Goal: Task Accomplishment & Management: Manage account settings

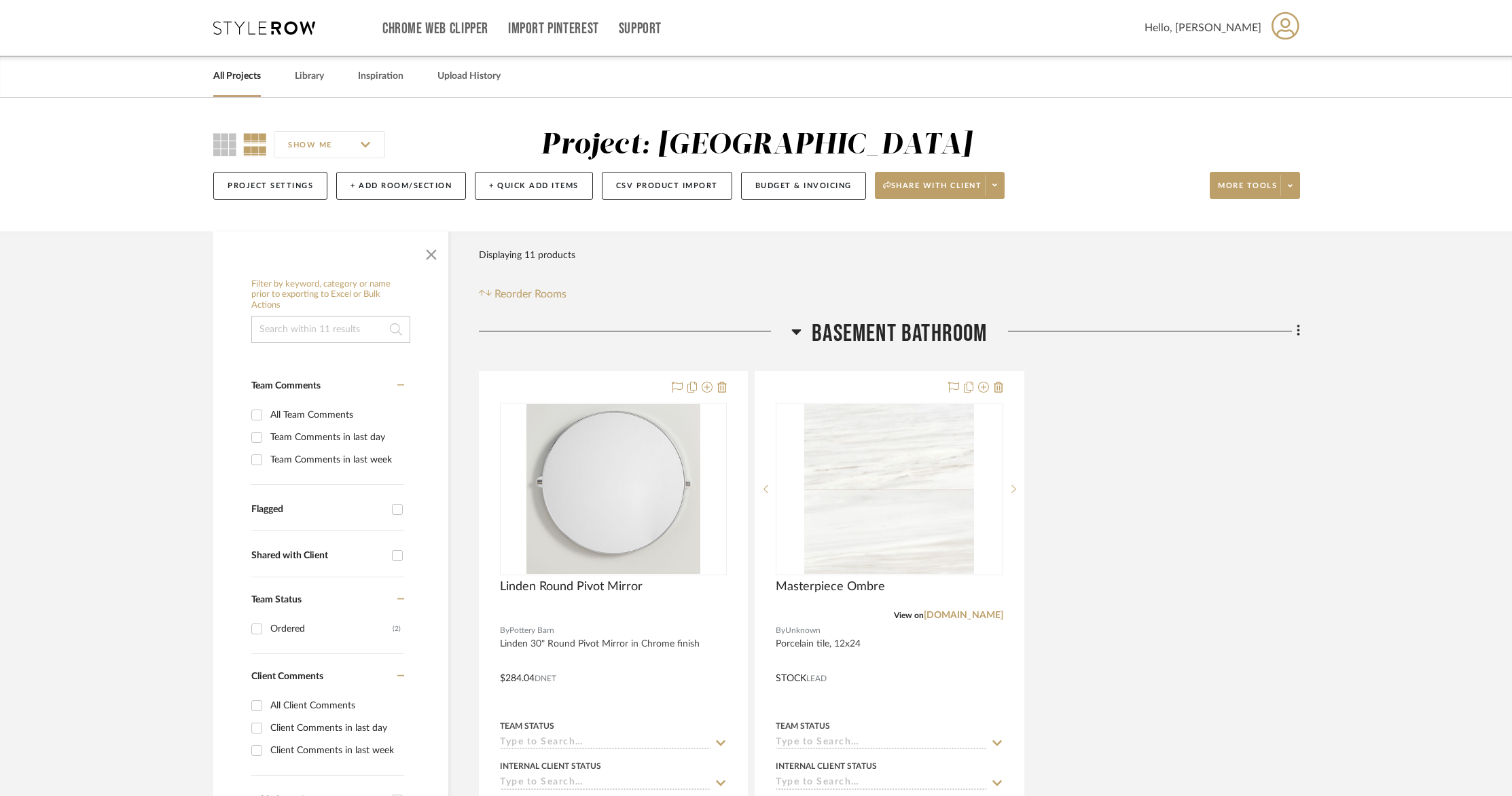
click at [241, 83] on link "All Projects" at bounding box center [236, 76] width 47 height 18
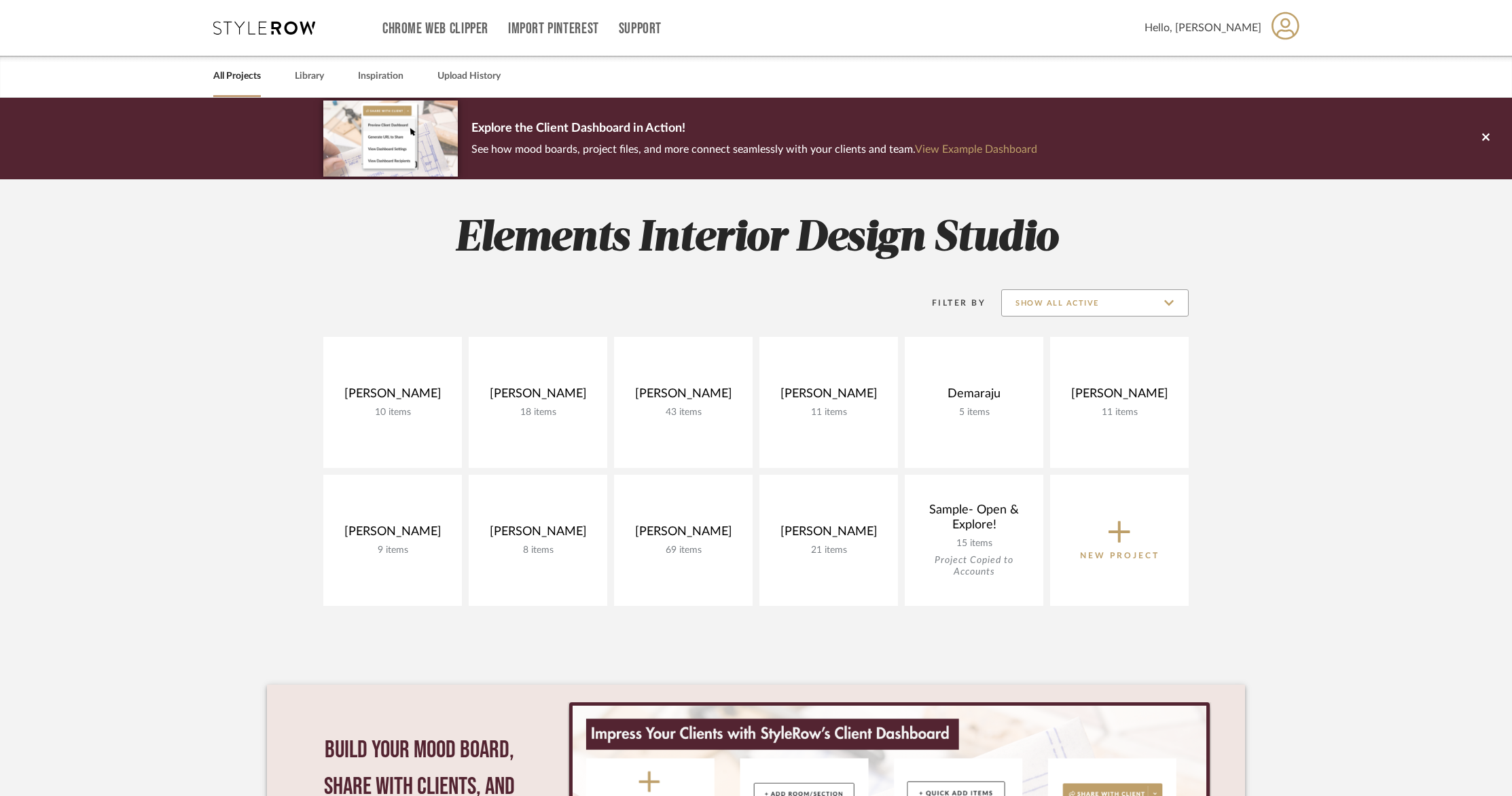
click at [1081, 300] on input "Show All Active" at bounding box center [1095, 303] width 188 height 27
drag, startPoint x: 220, startPoint y: 79, endPoint x: 285, endPoint y: 79, distance: 65.0
click at [220, 79] on link "All Projects" at bounding box center [236, 76] width 47 height 18
click at [307, 76] on link "Library" at bounding box center [309, 76] width 29 height 18
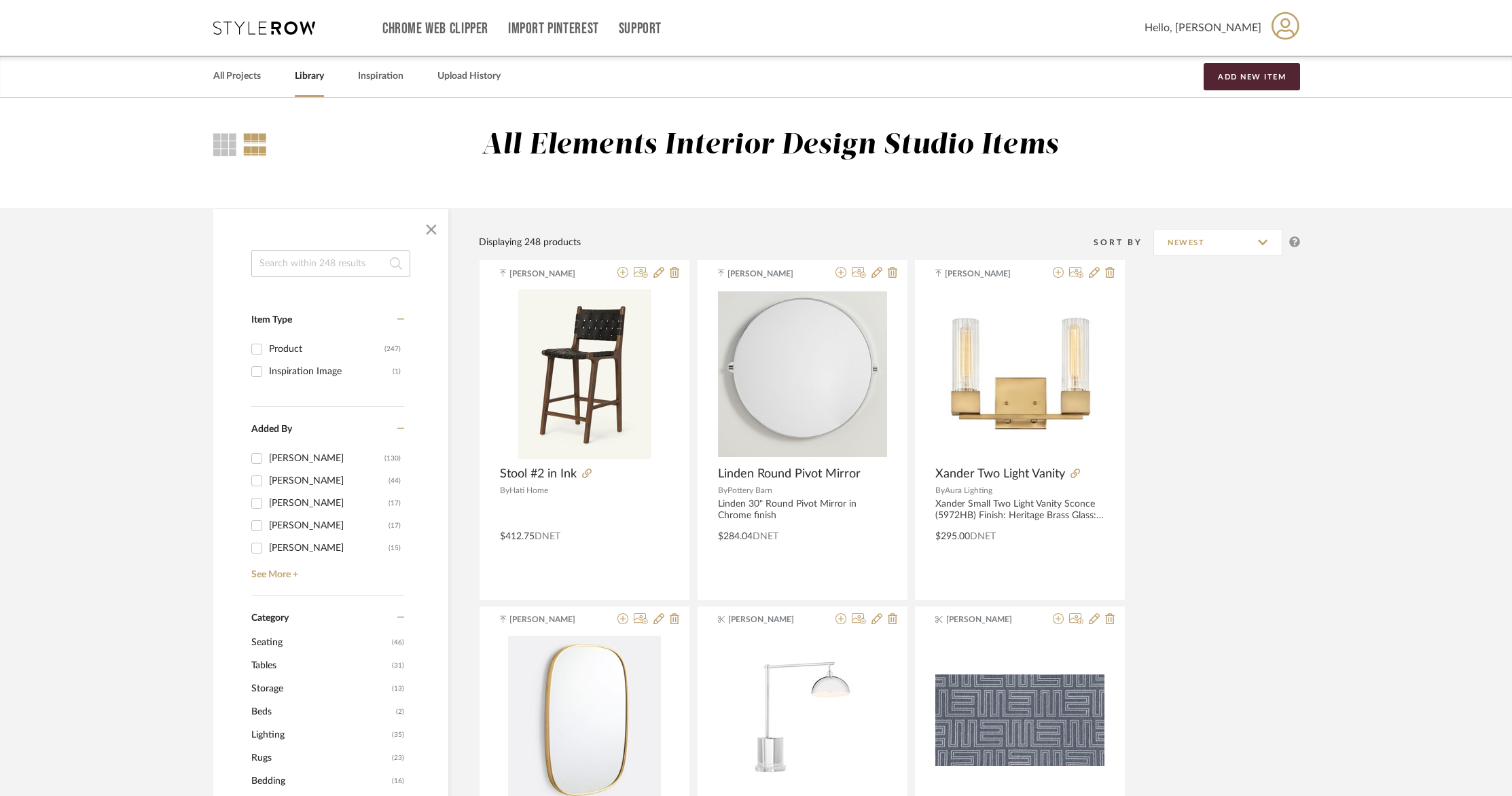
click at [340, 267] on input at bounding box center [330, 263] width 159 height 27
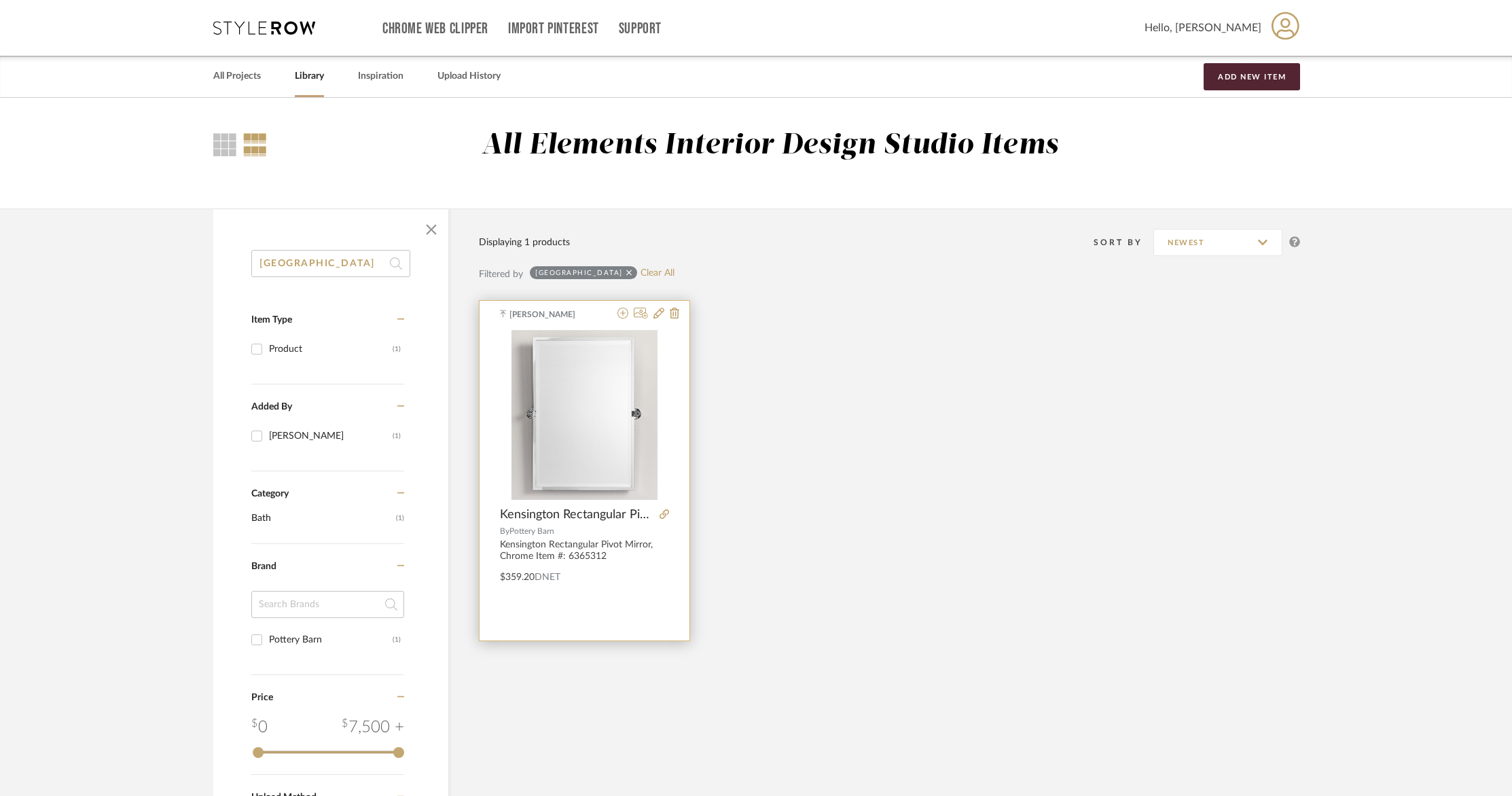
type input "[GEOGRAPHIC_DATA]"
click at [601, 536] on div "By Pottery Barn" at bounding box center [584, 531] width 169 height 9
click at [609, 455] on img "0" at bounding box center [584, 415] width 146 height 170
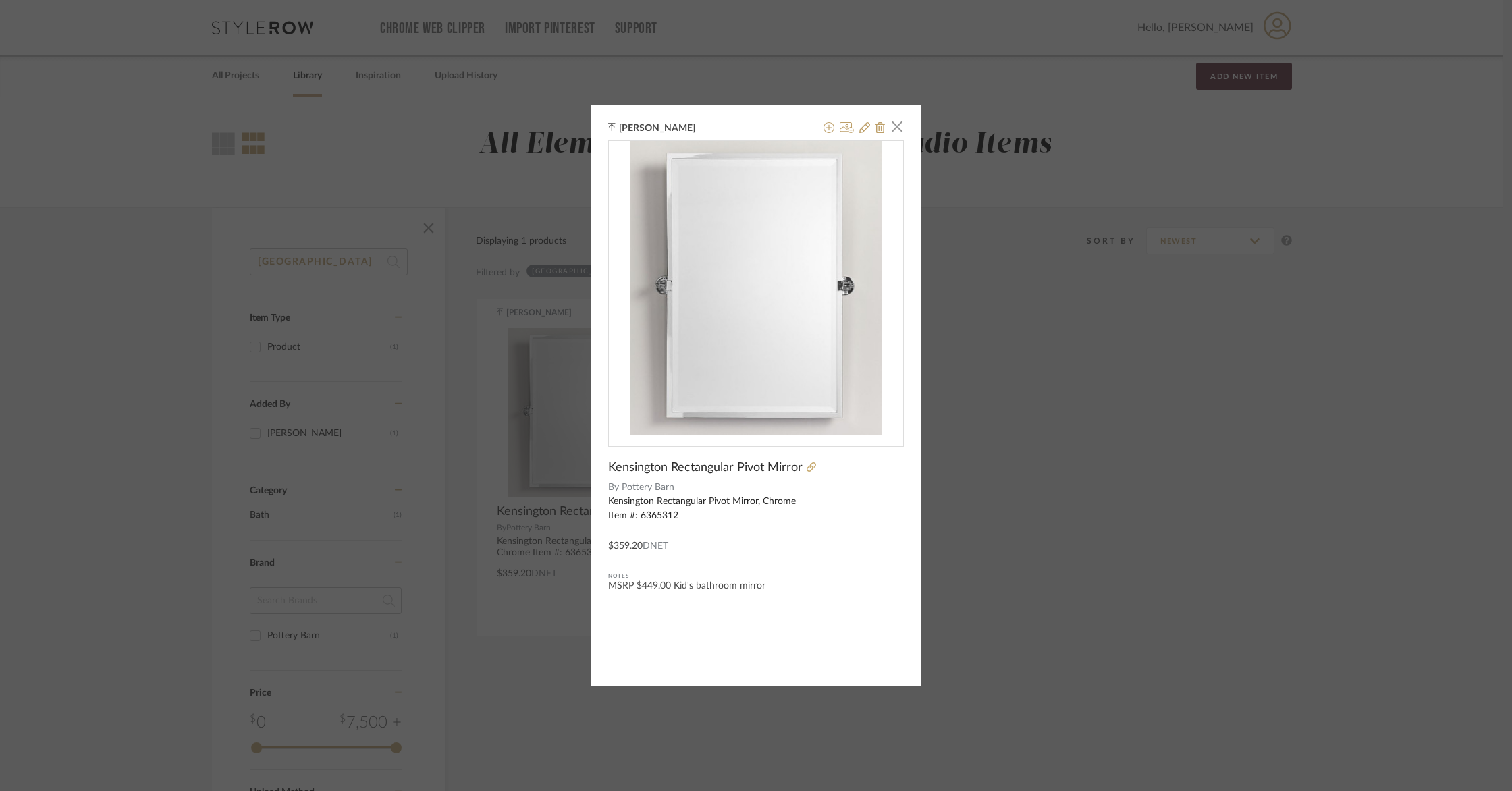
click at [898, 129] on span "button" at bounding box center [896, 127] width 27 height 27
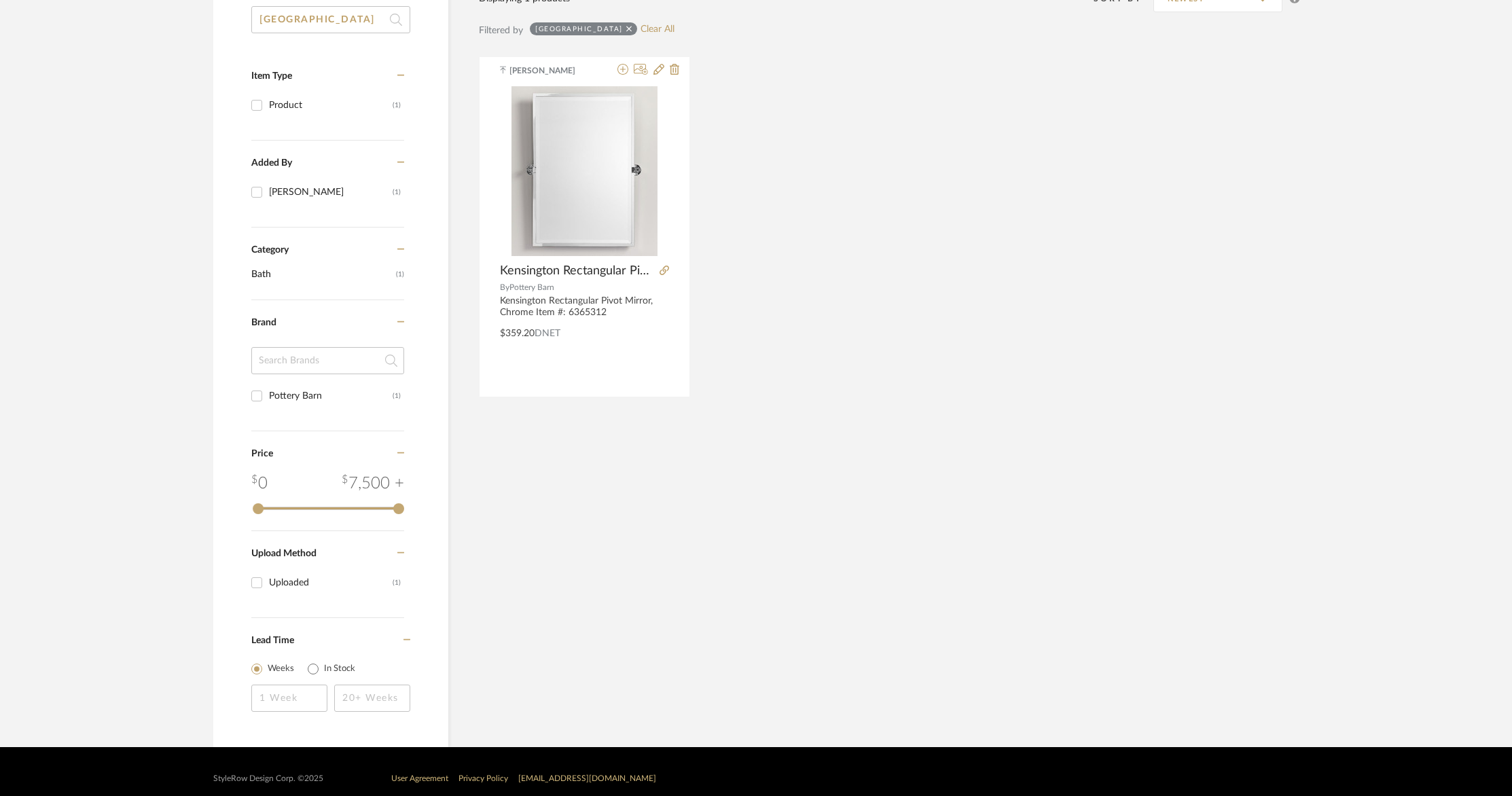
scroll to position [258, 0]
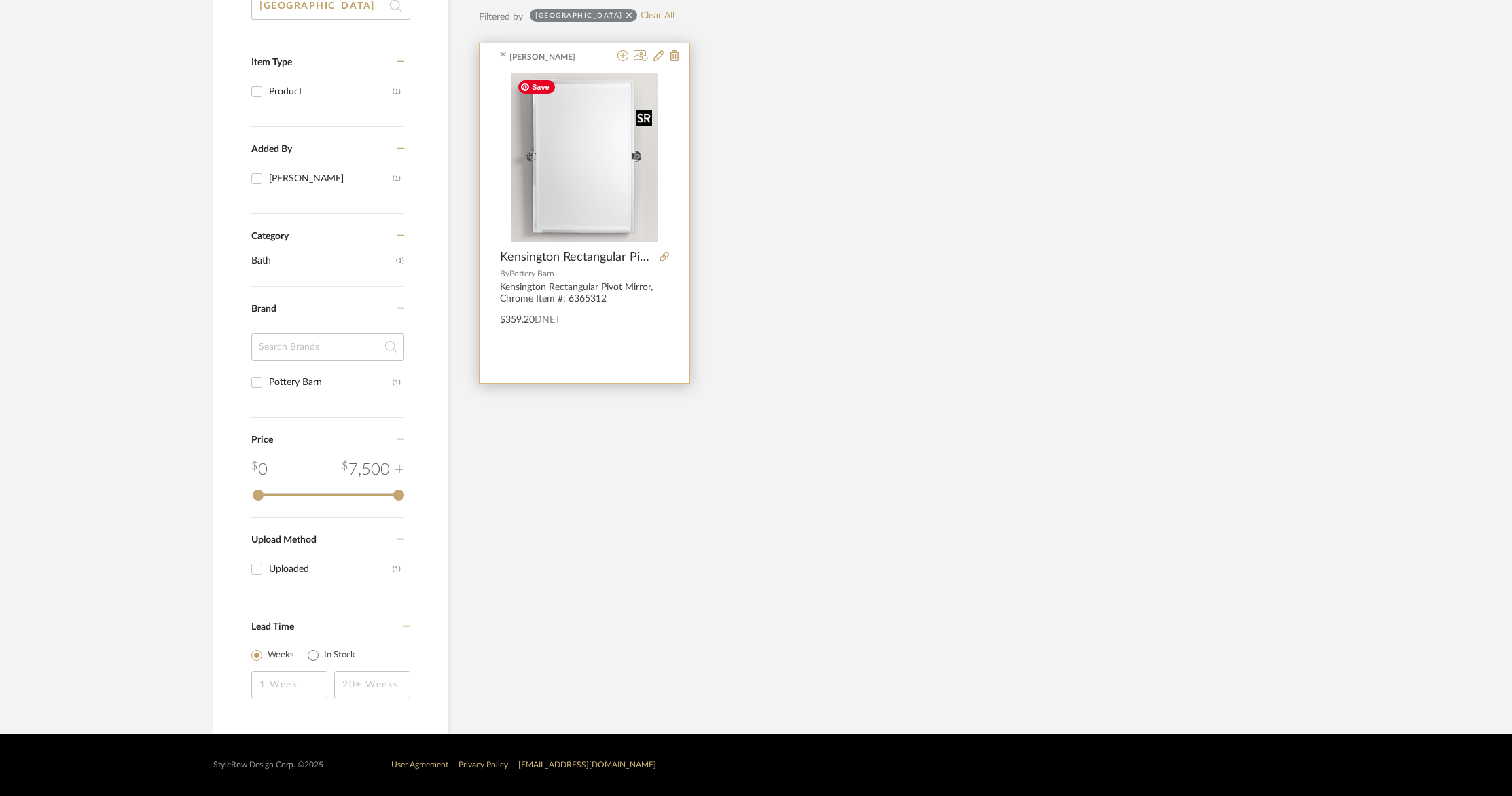
click at [597, 202] on img "0" at bounding box center [584, 157] width 146 height 170
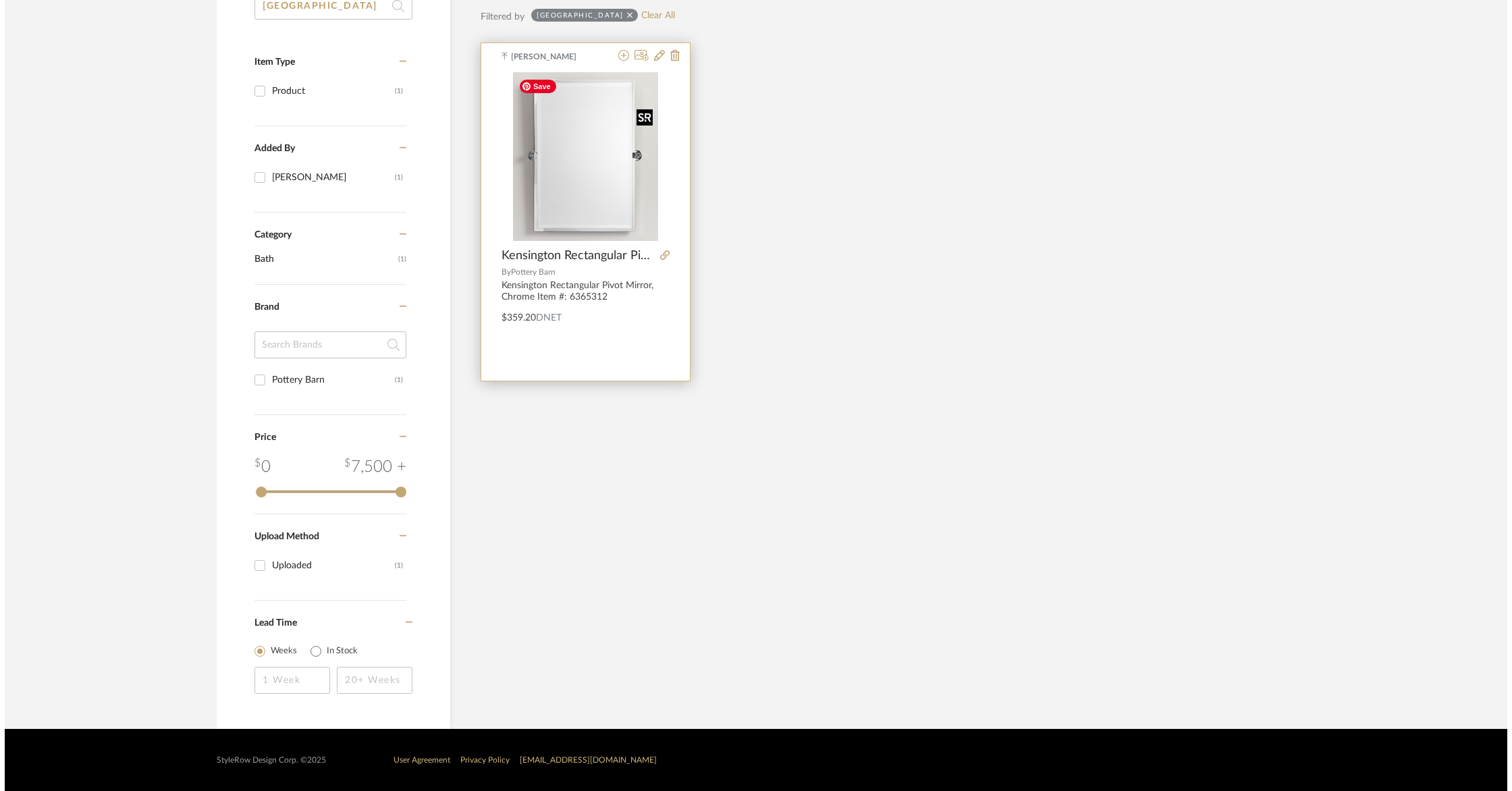
scroll to position [0, 0]
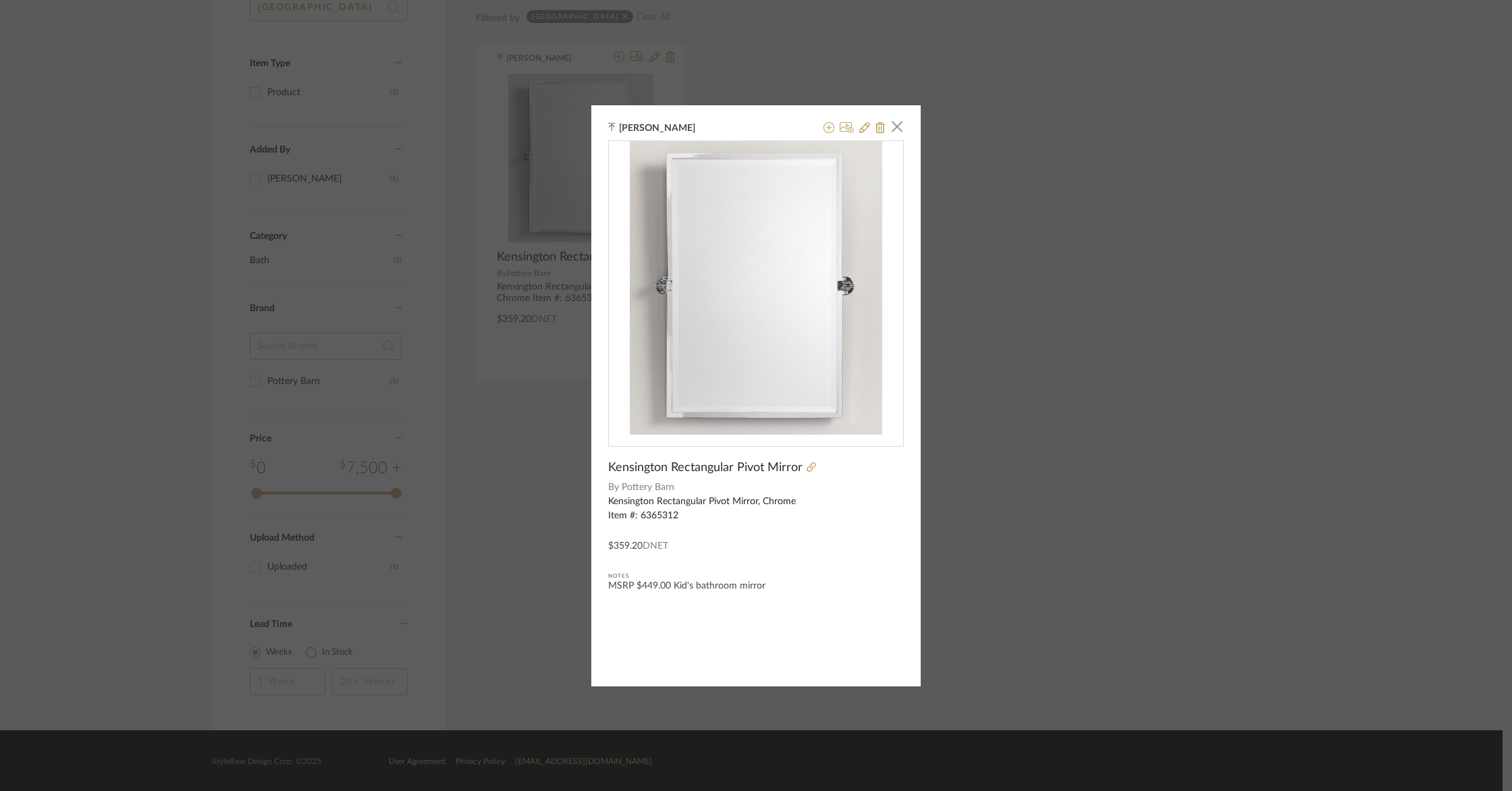
drag, startPoint x: 892, startPoint y: 131, endPoint x: 1270, endPoint y: 147, distance: 378.3
click at [895, 131] on span "button" at bounding box center [896, 127] width 27 height 27
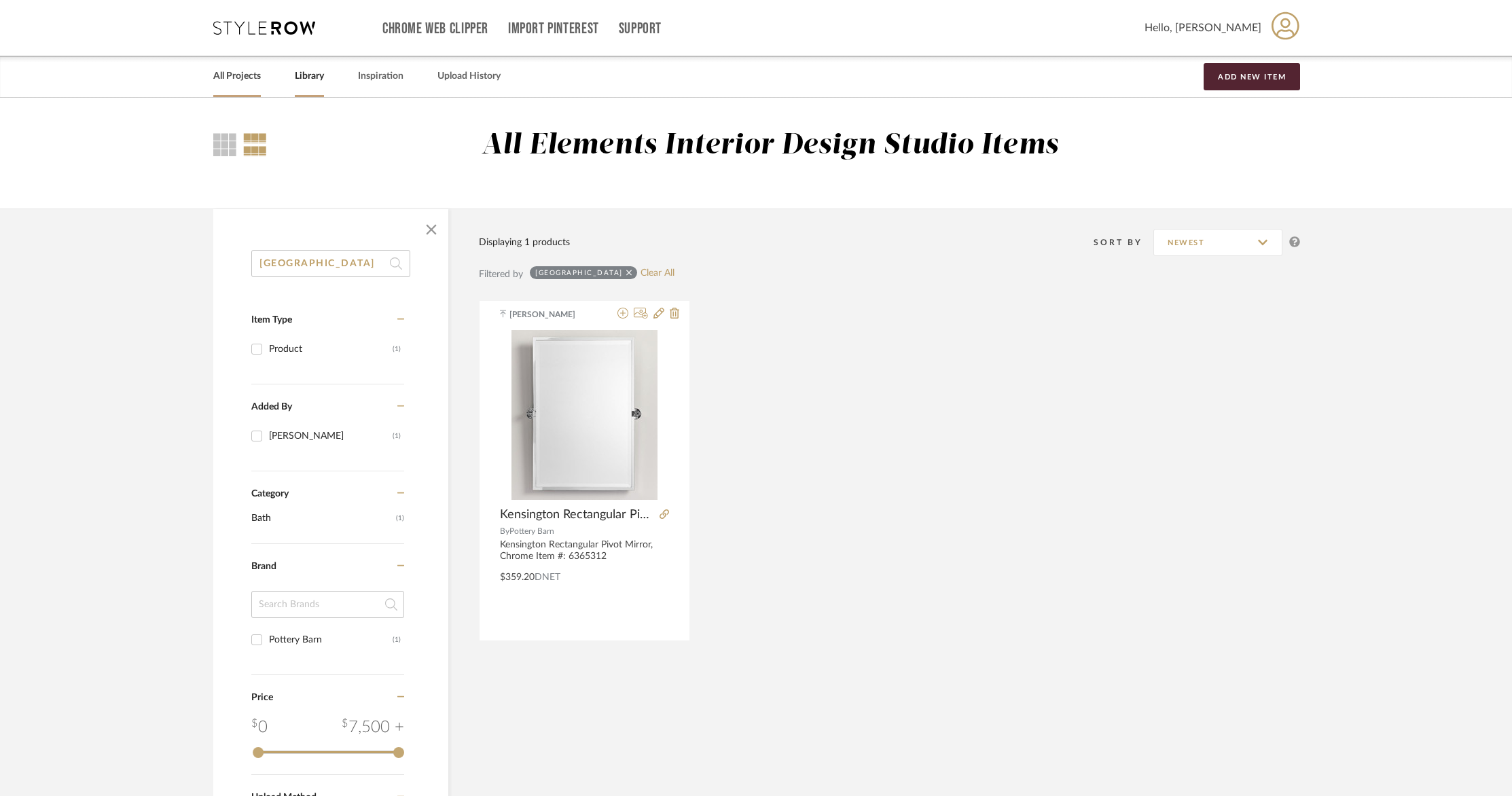
click at [250, 79] on link "All Projects" at bounding box center [236, 76] width 47 height 18
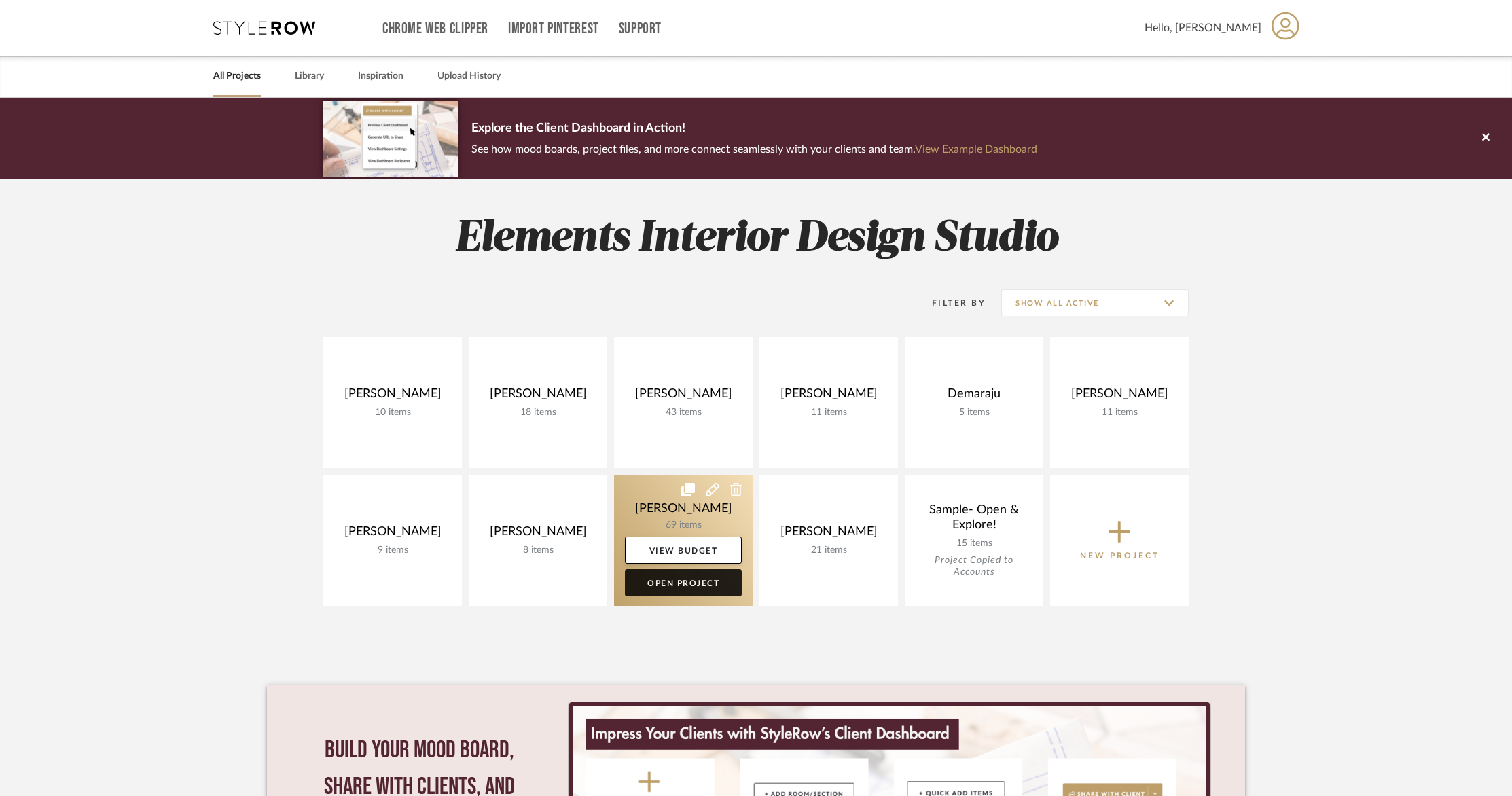
click at [699, 583] on link "Open Project" at bounding box center [683, 583] width 117 height 27
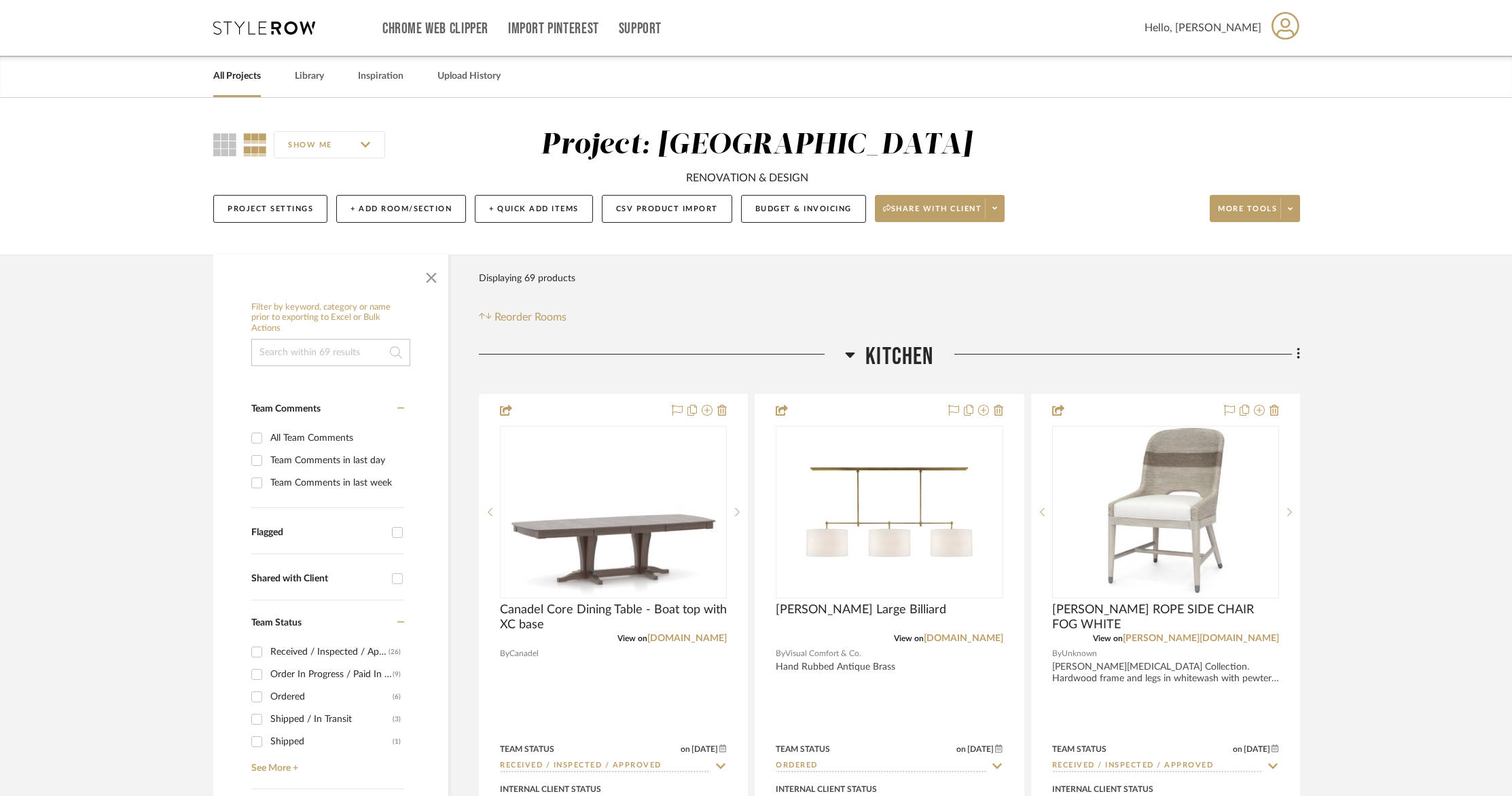
scroll to position [7, 0]
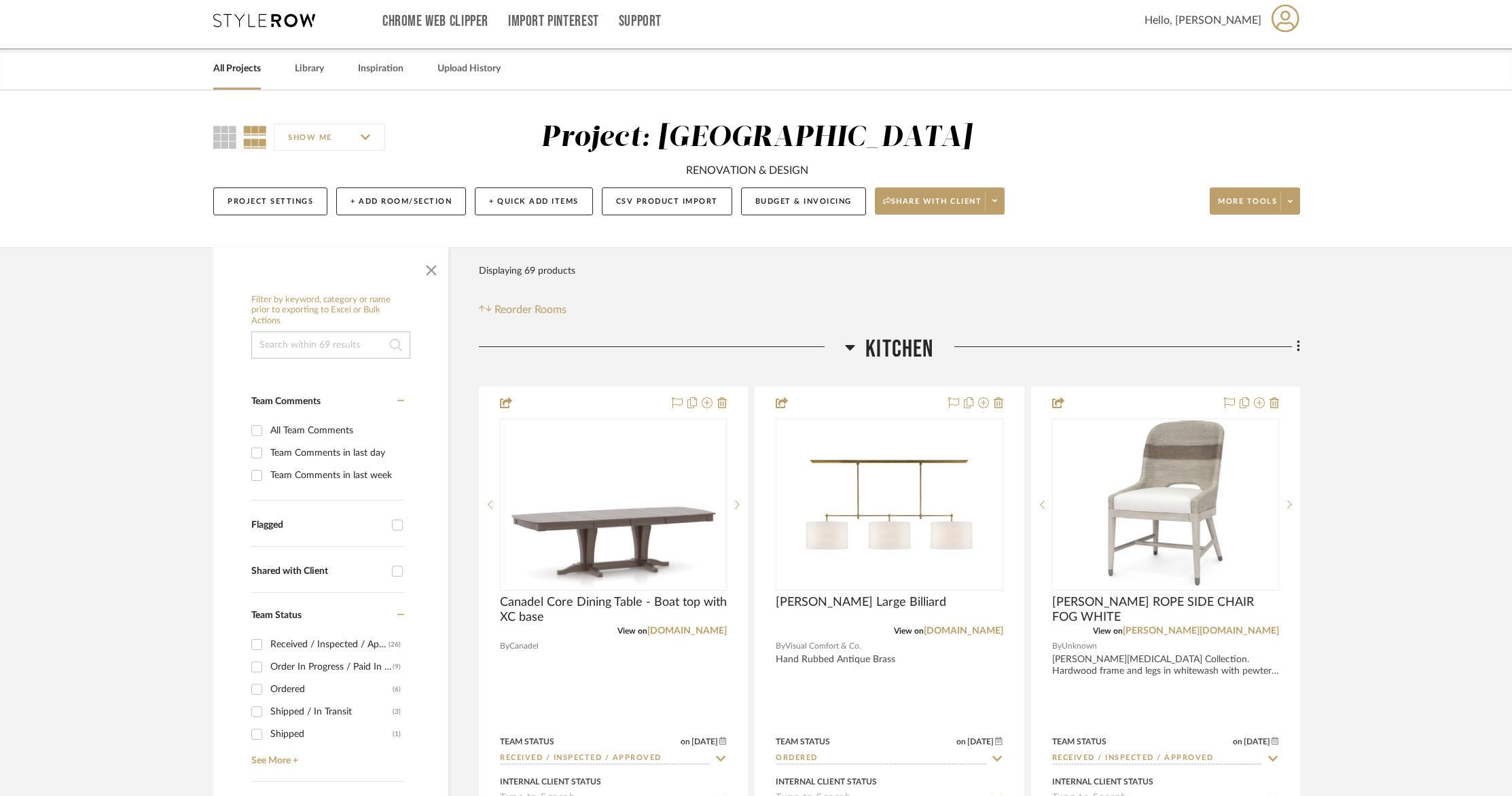
click at [325, 347] on input at bounding box center [330, 345] width 159 height 27
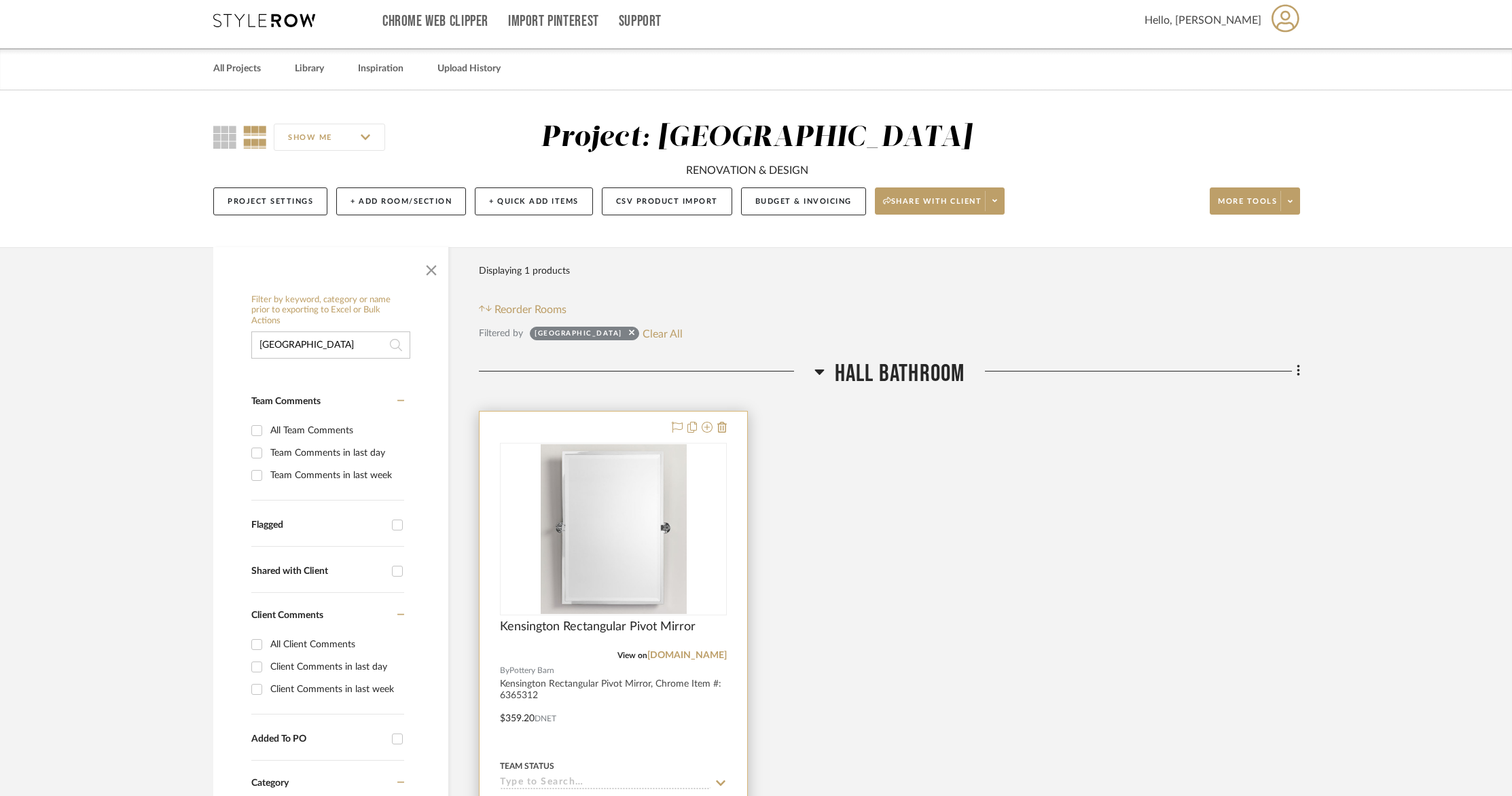
type input "[GEOGRAPHIC_DATA]"
click at [708, 554] on div "0" at bounding box center [613, 529] width 225 height 171
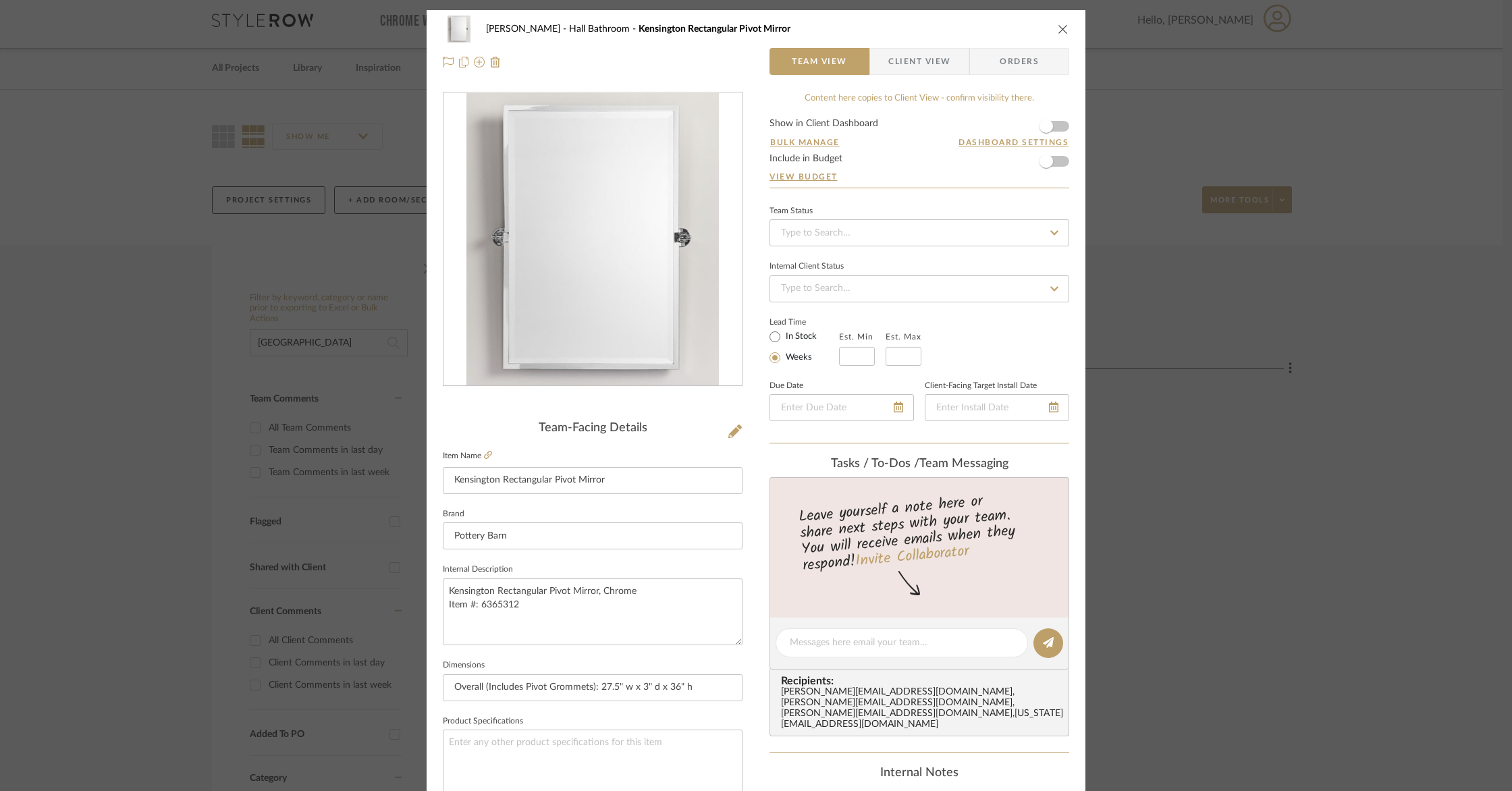
click at [1063, 30] on icon "close" at bounding box center [1062, 29] width 11 height 11
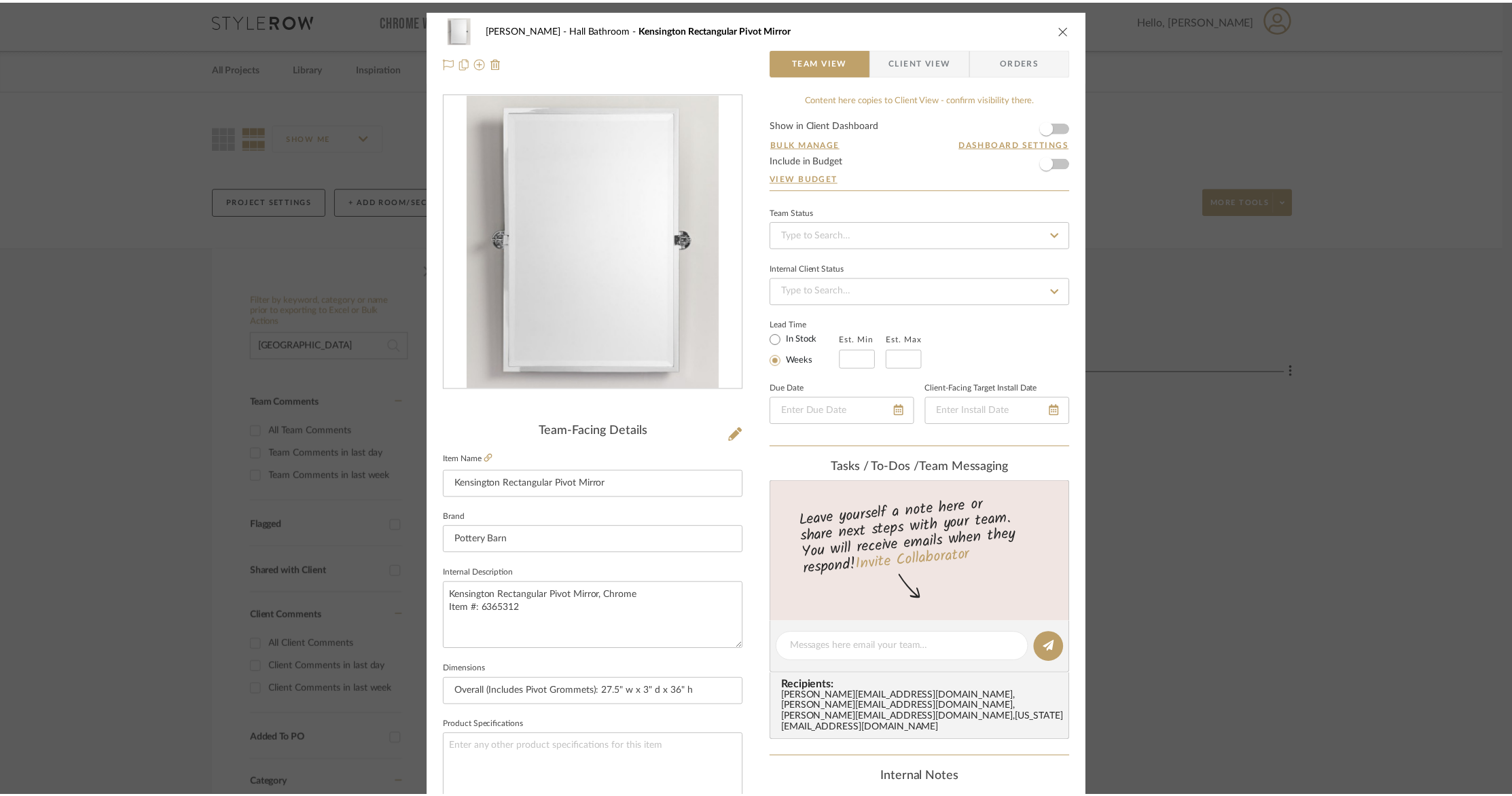
scroll to position [7, 0]
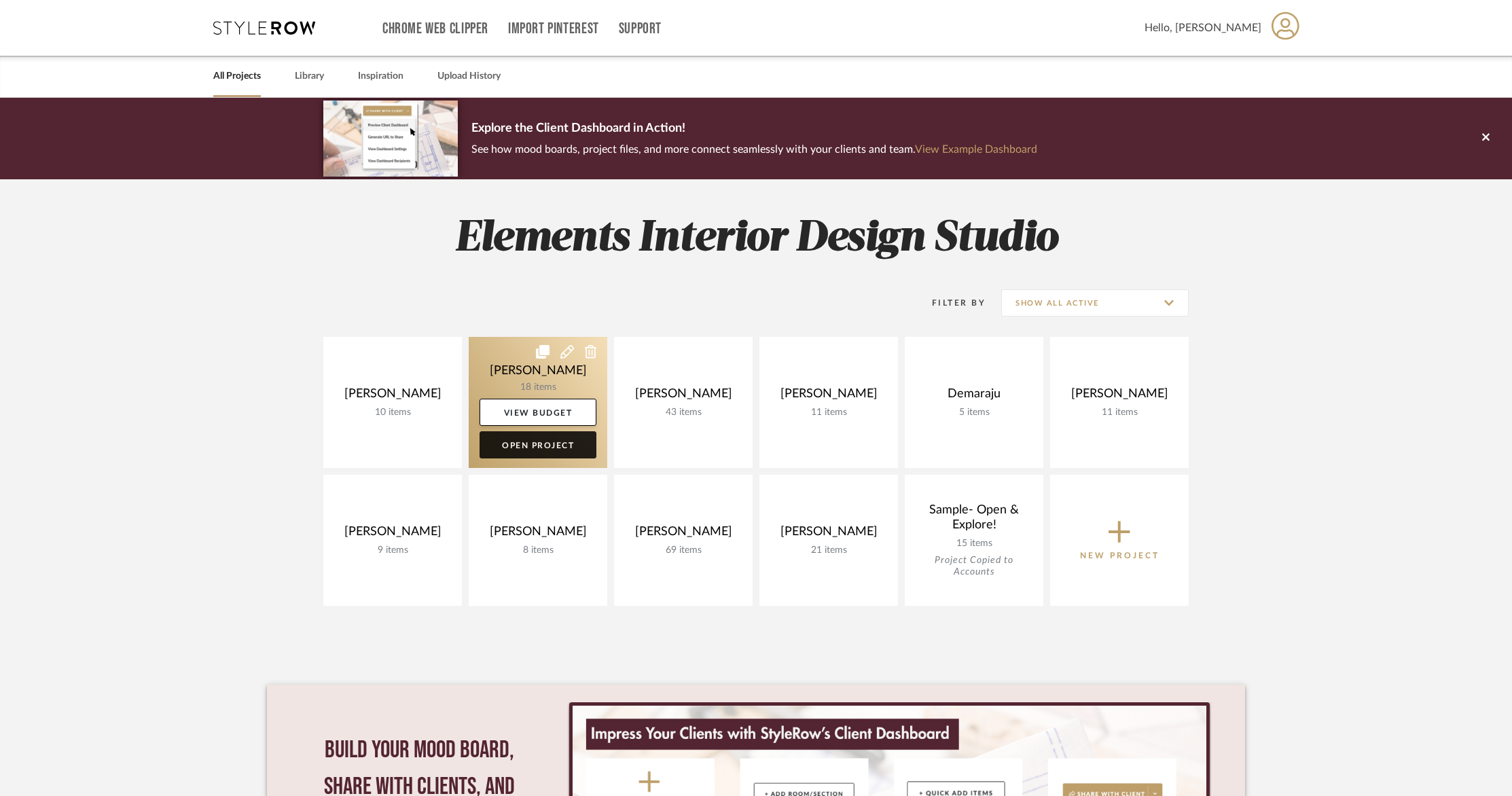
click at [554, 451] on link "Open Project" at bounding box center [537, 445] width 117 height 27
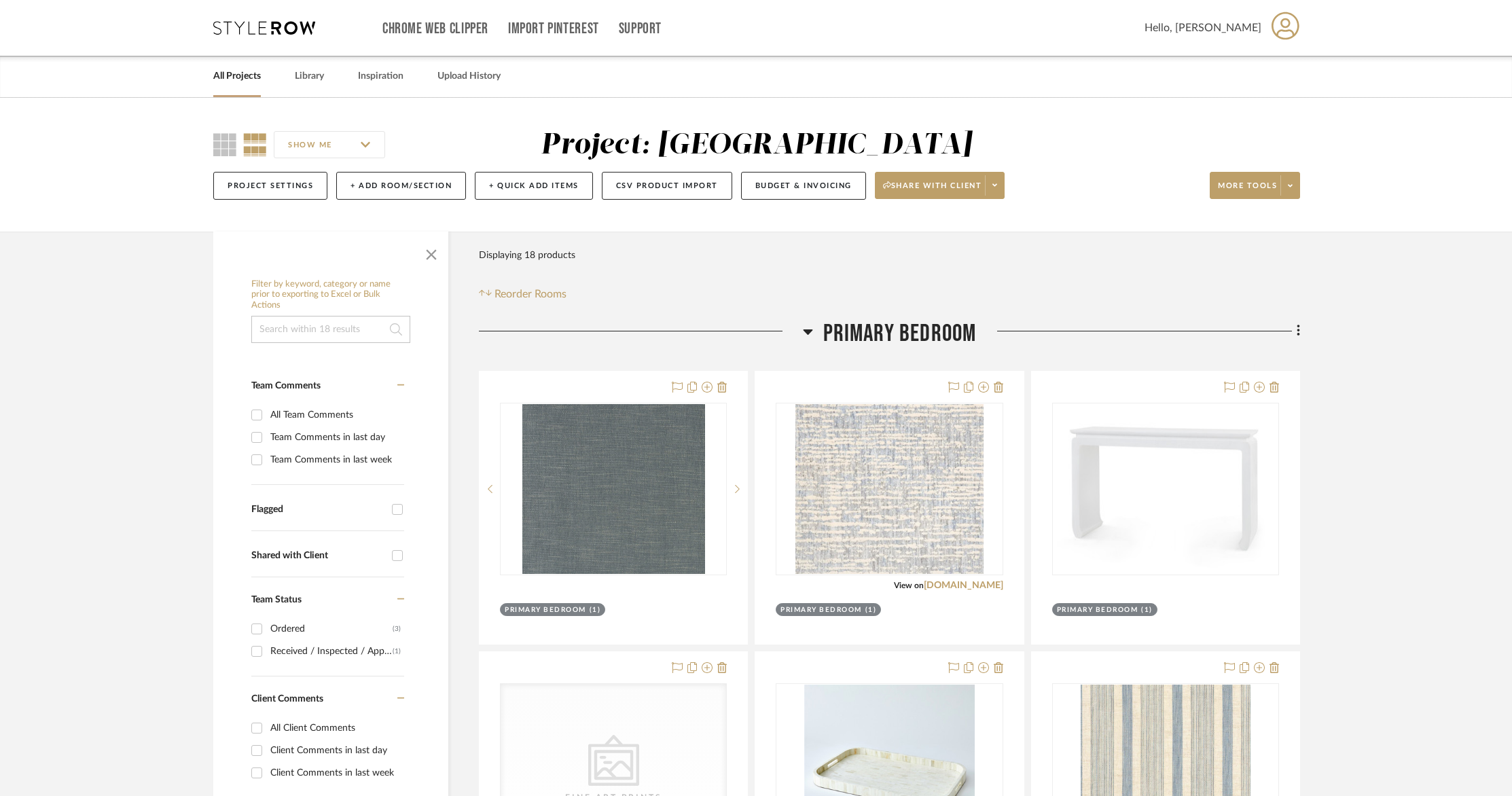
click at [349, 332] on input at bounding box center [330, 329] width 159 height 27
type input "[GEOGRAPHIC_DATA]"
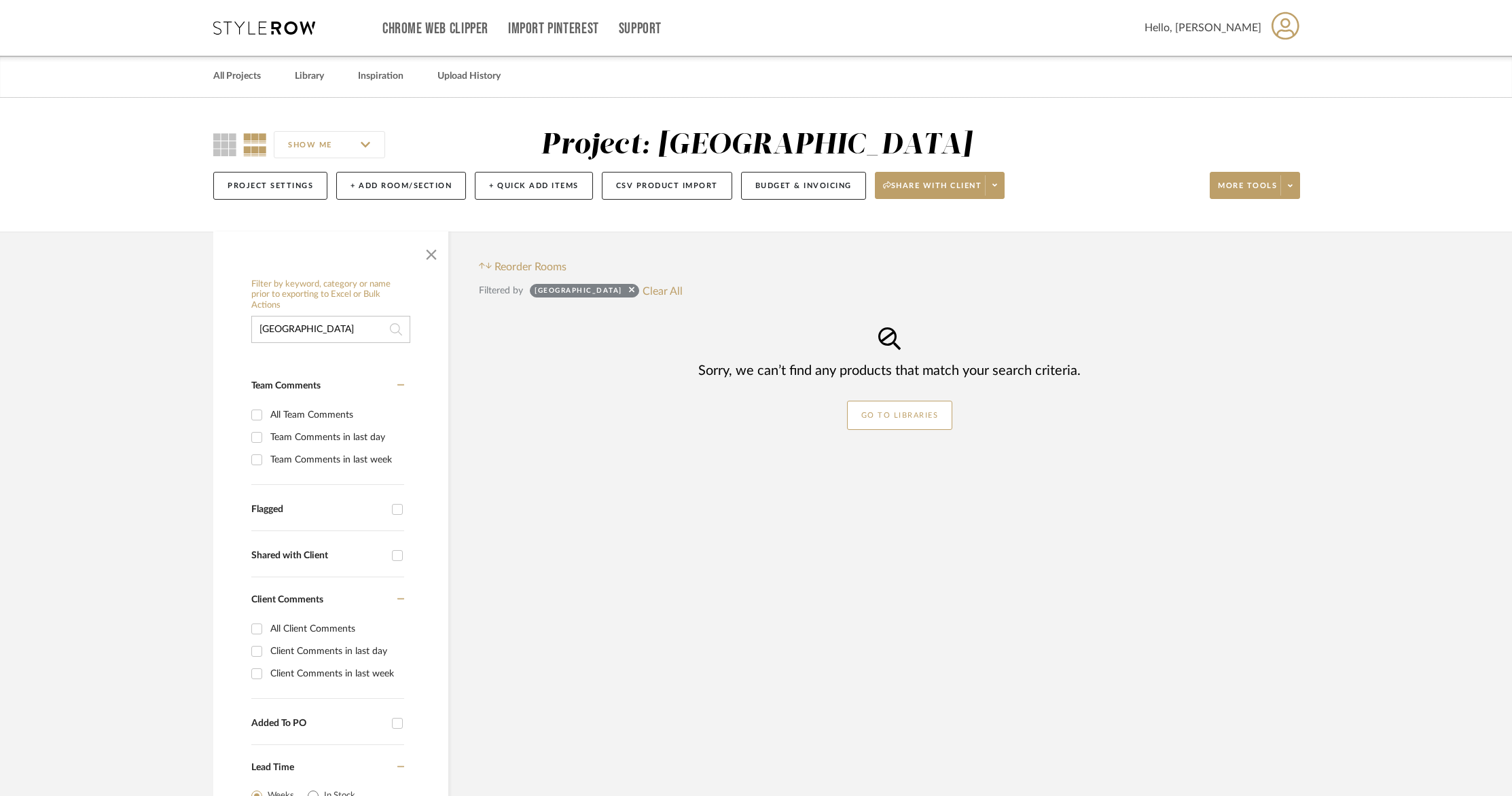
drag, startPoint x: 345, startPoint y: 332, endPoint x: 188, endPoint y: 333, distance: 157.0
click at [188, 333] on project-details-page "SHOW ME Project: [PERSON_NAME] Project Settings + Add Room/Section + Quick Add …" at bounding box center [756, 533] width 1512 height 871
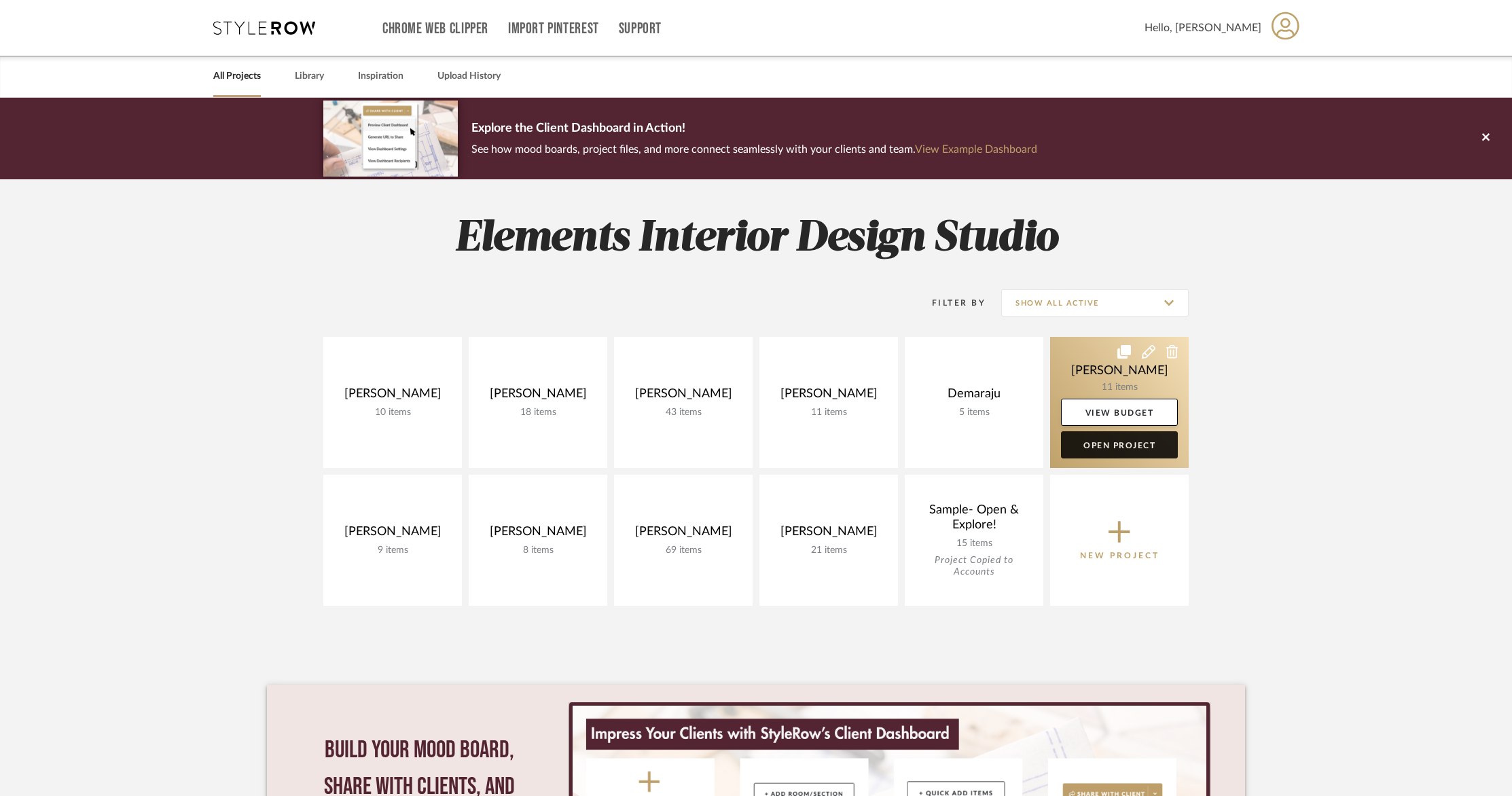
click at [1121, 448] on link "Open Project" at bounding box center [1119, 445] width 117 height 27
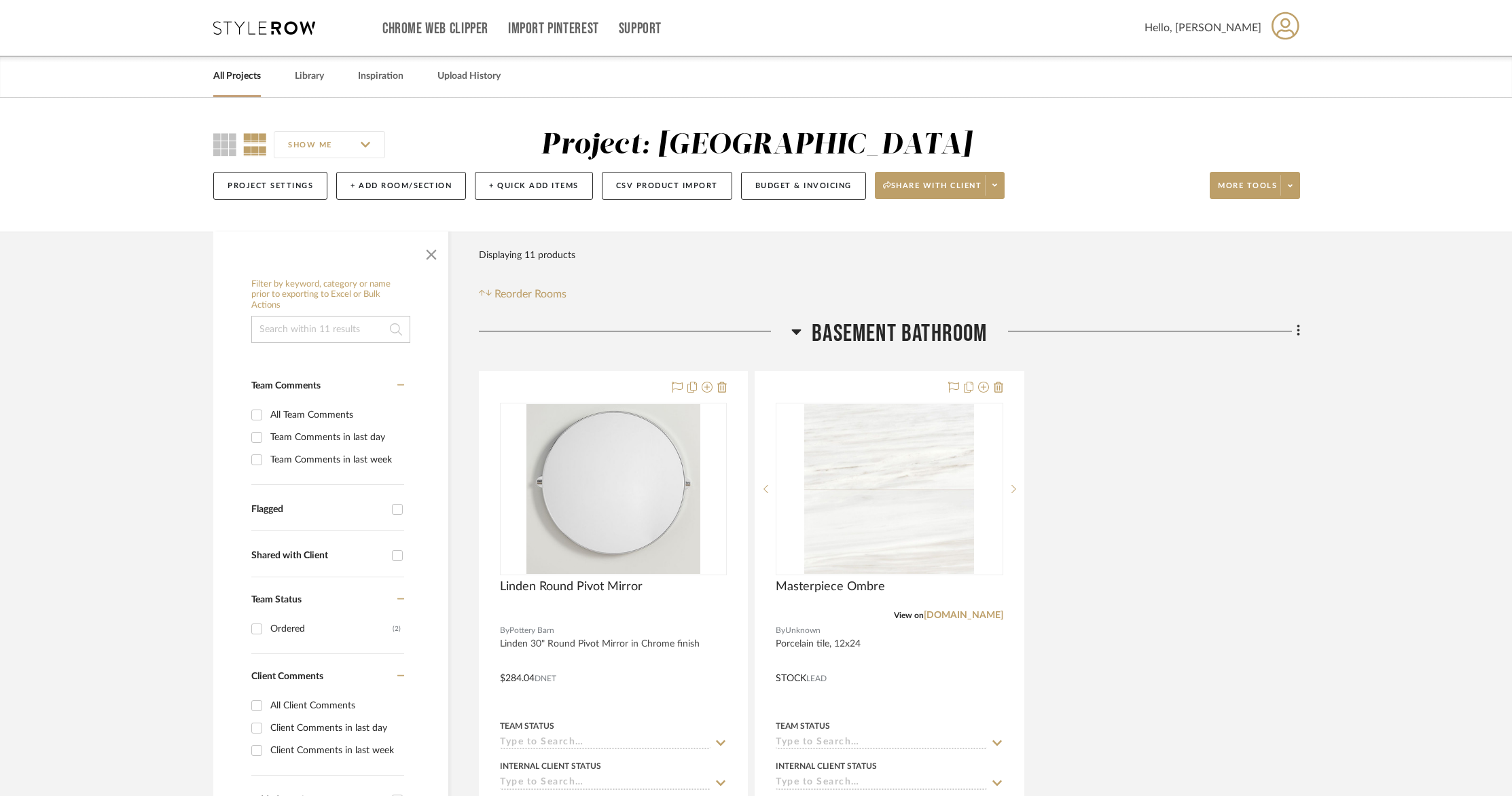
click at [323, 336] on input at bounding box center [330, 329] width 159 height 27
type input "[GEOGRAPHIC_DATA]"
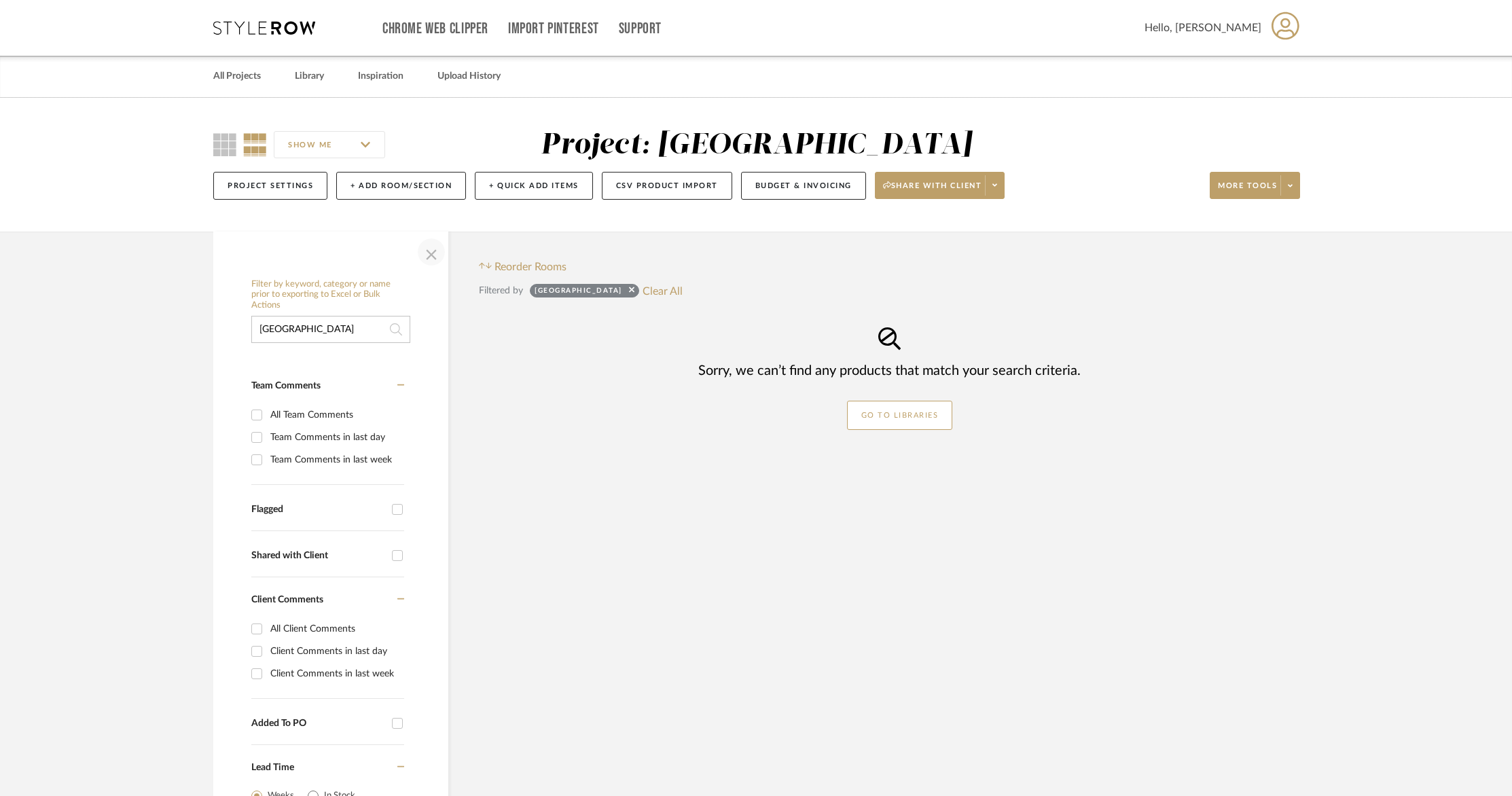
click at [434, 254] on span "button" at bounding box center [431, 252] width 33 height 33
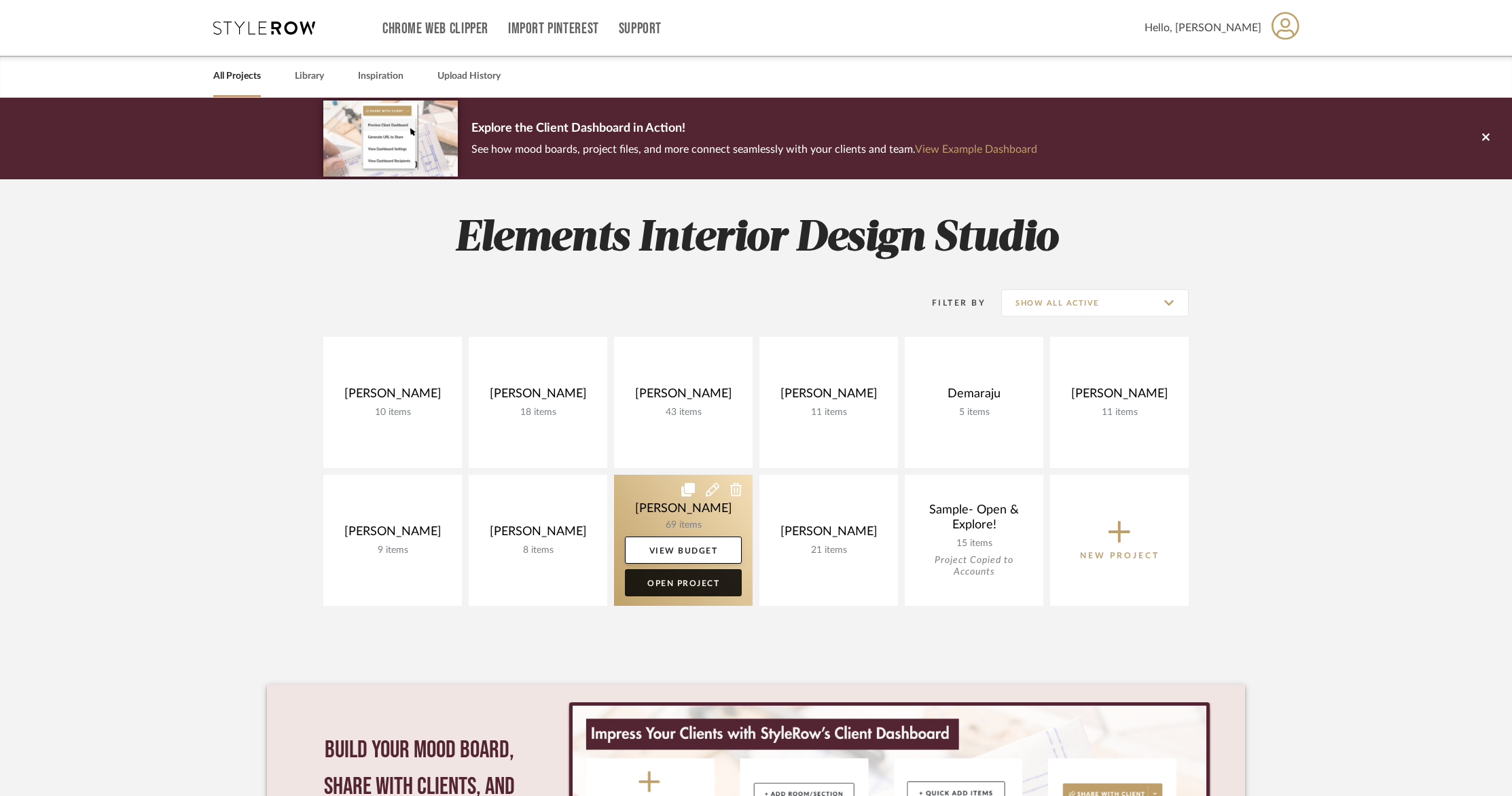
click at [691, 582] on link "Open Project" at bounding box center [683, 583] width 117 height 27
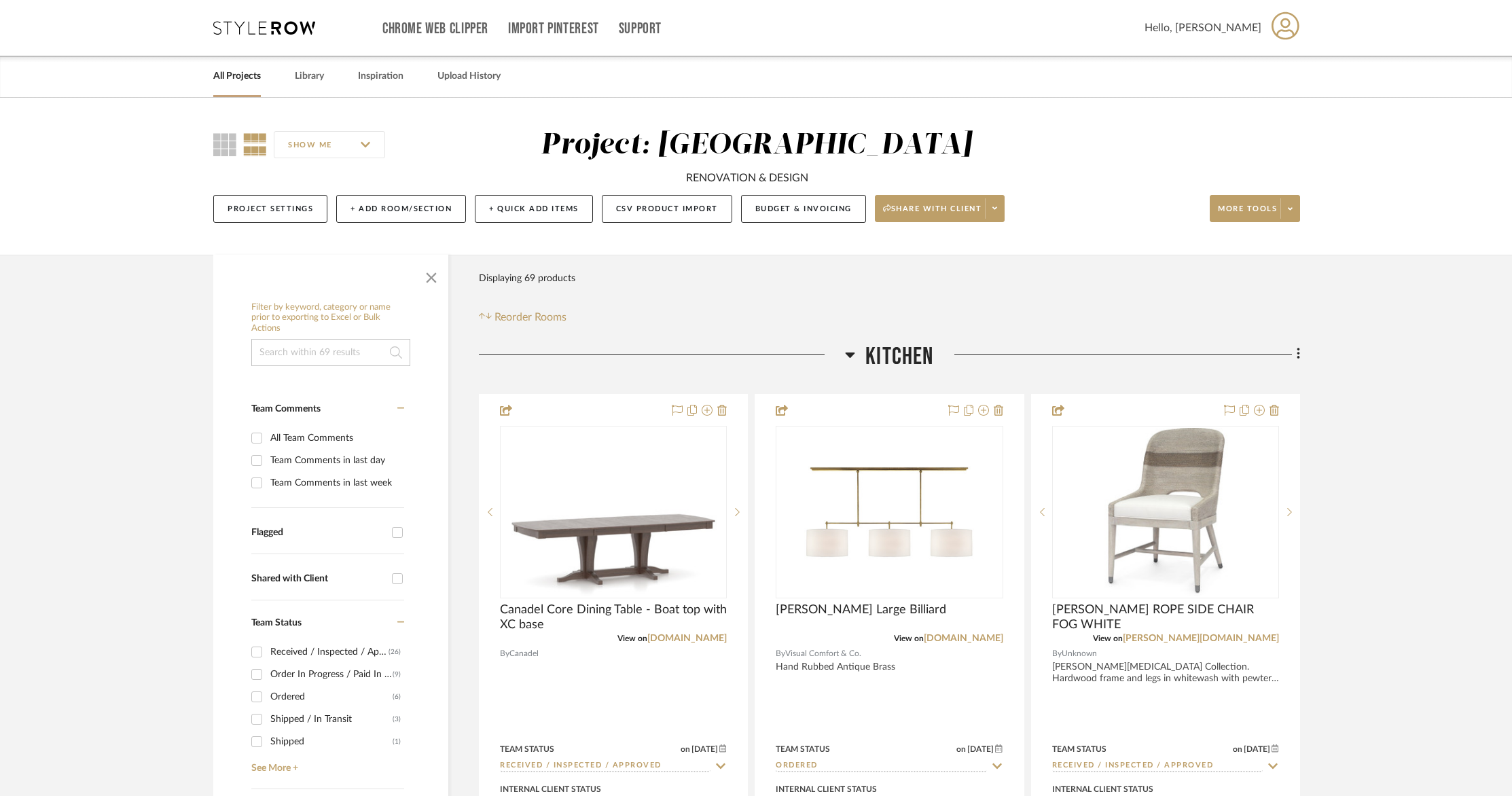
click at [307, 356] on input at bounding box center [330, 352] width 159 height 27
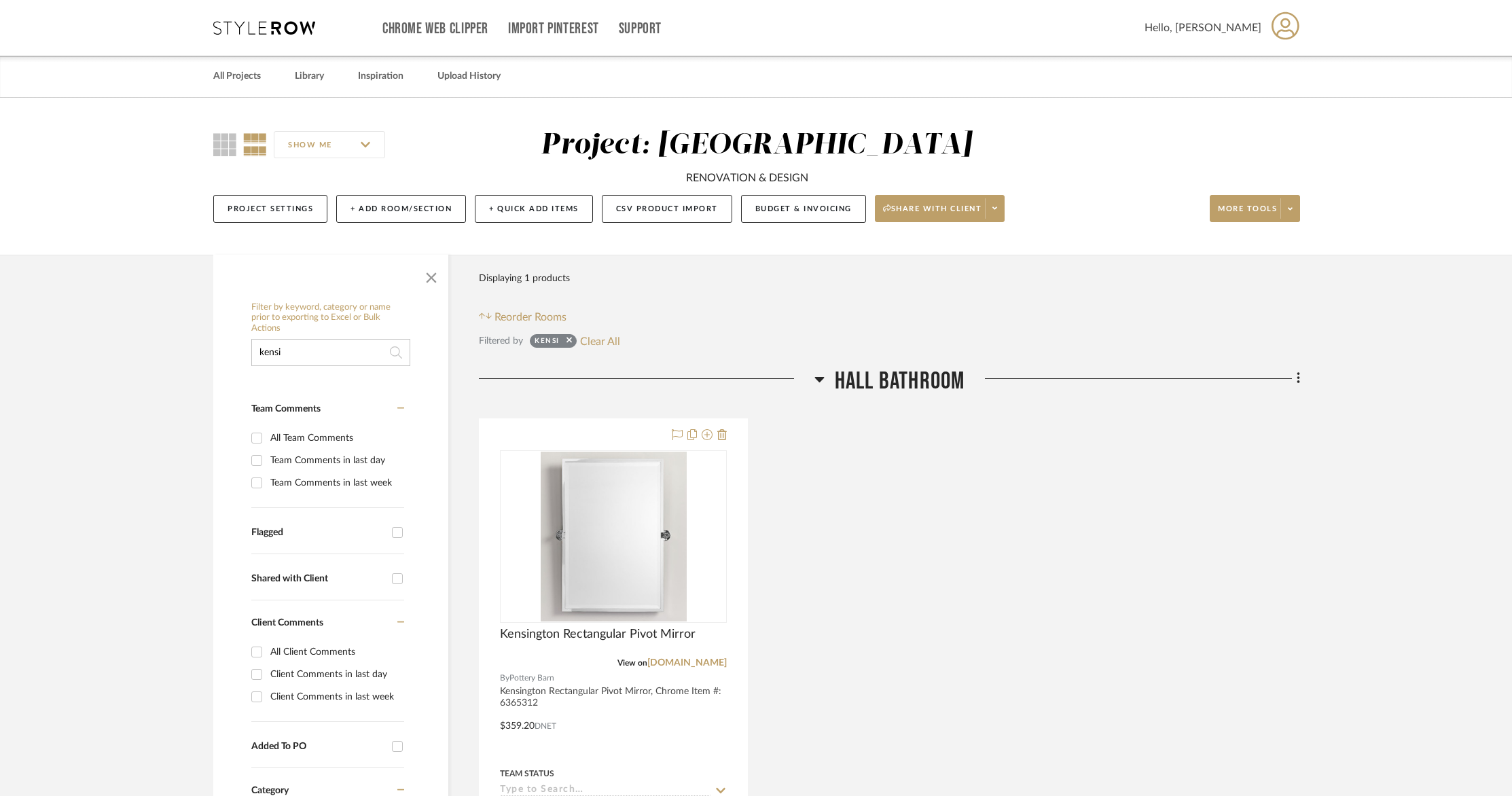
drag, startPoint x: 330, startPoint y: 362, endPoint x: 204, endPoint y: 341, distance: 127.7
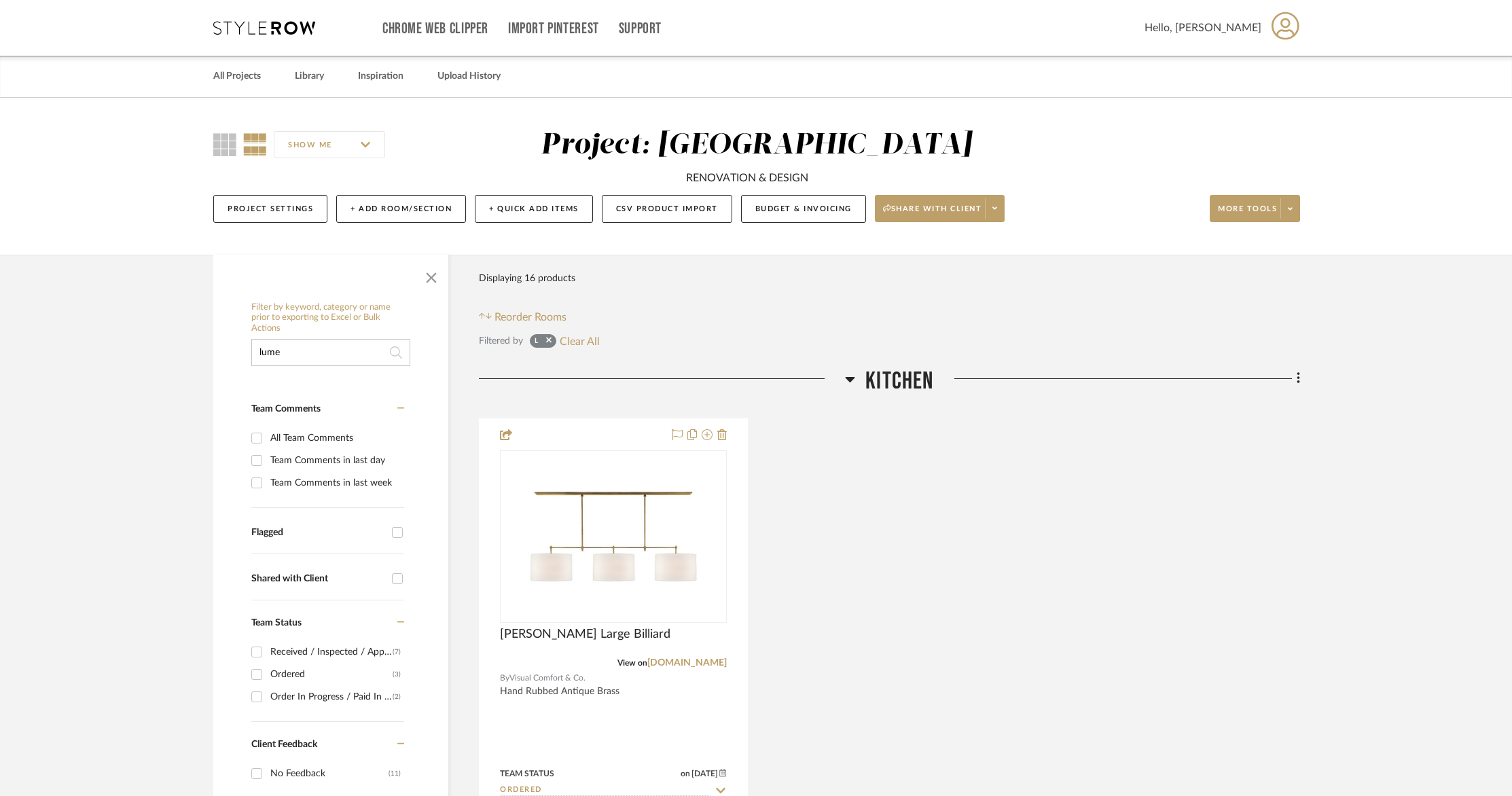
type input "lumen"
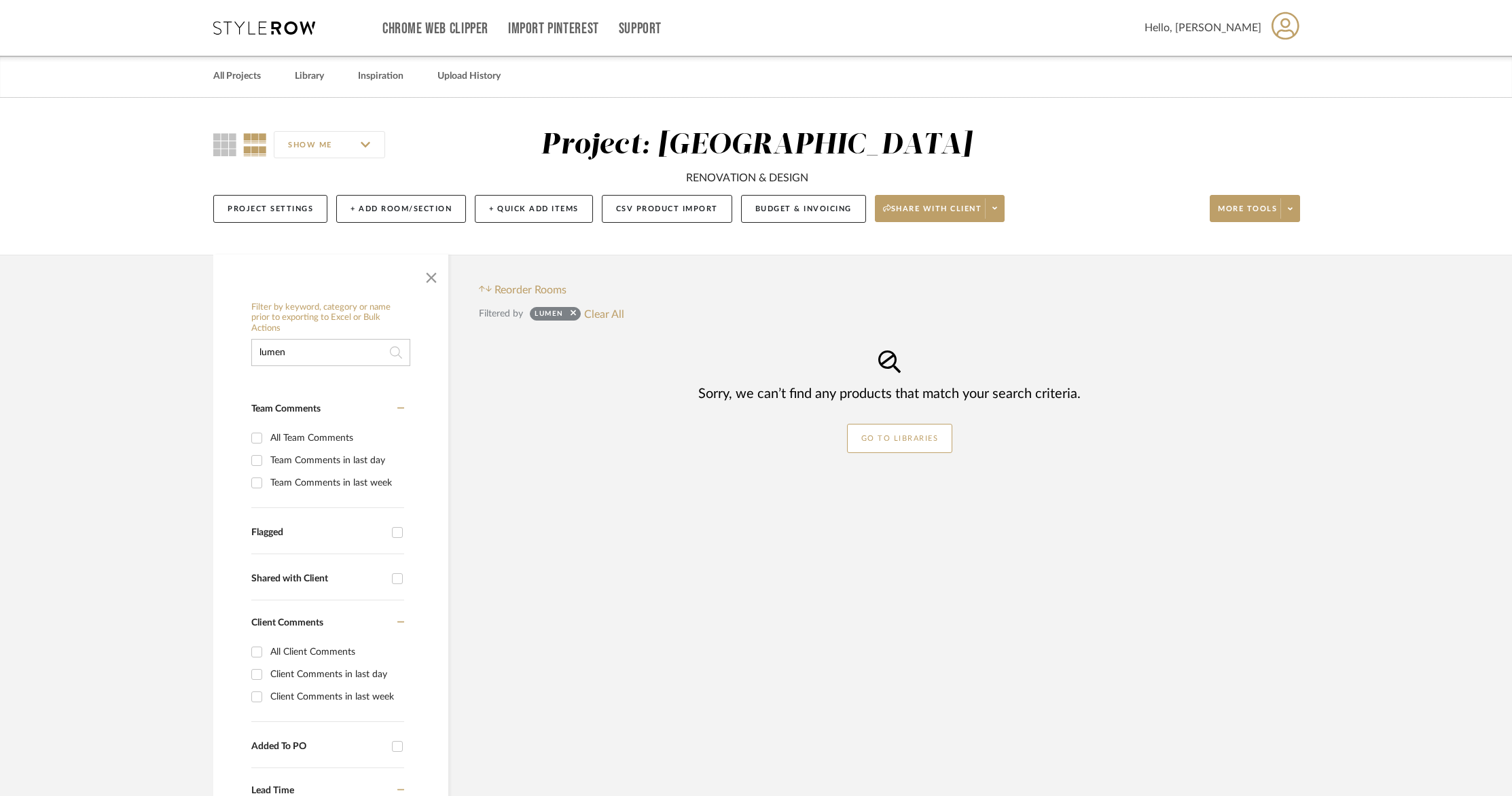
drag, startPoint x: 312, startPoint y: 360, endPoint x: 97, endPoint y: 351, distance: 215.2
click at [97, 351] on project-details-page "SHOW ME Project: [PERSON_NAME] RENOVATION & DESIGN Project Settings + Add Room/…" at bounding box center [756, 544] width 1512 height 894
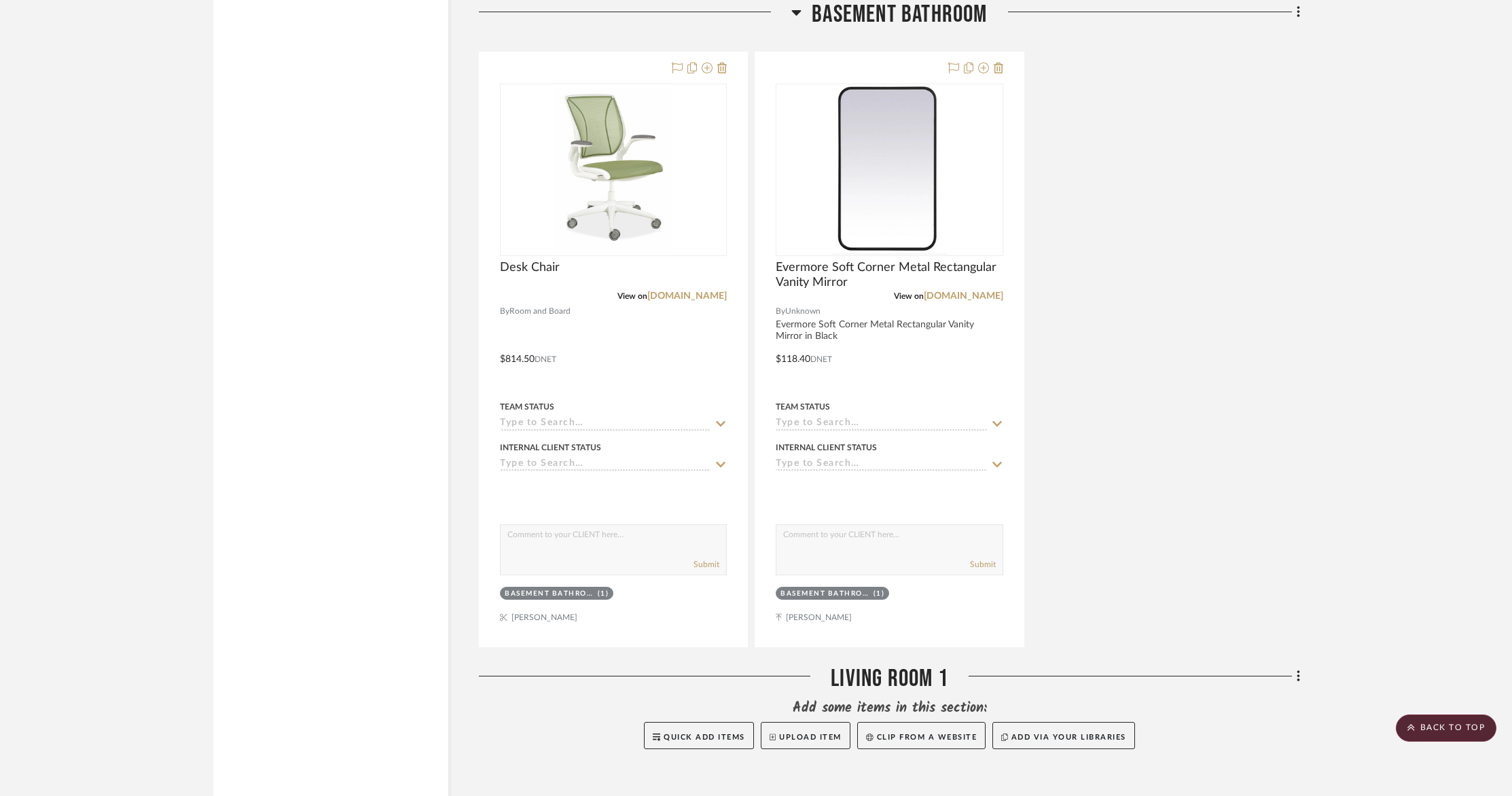
scroll to position [11487, 0]
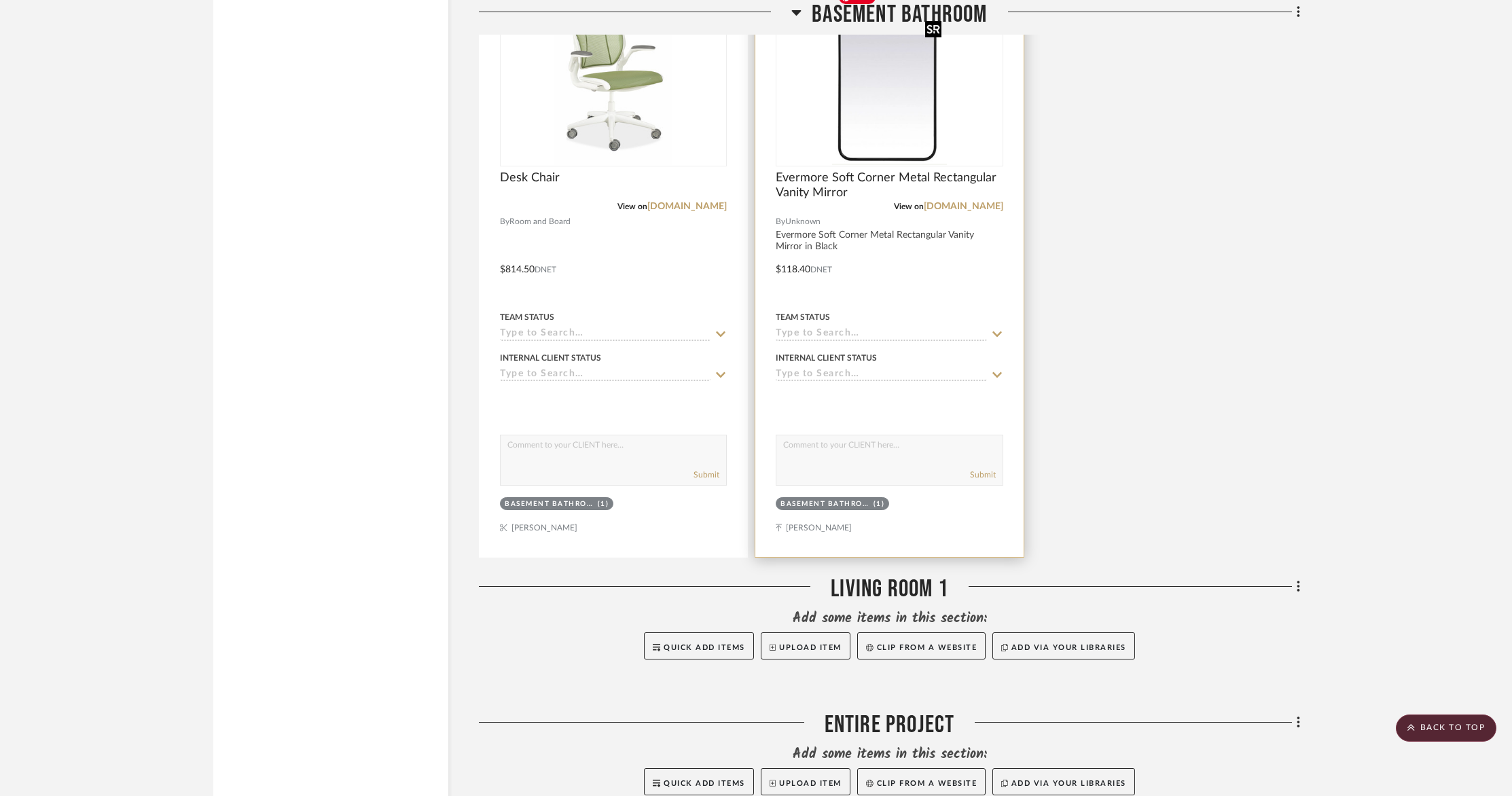
click at [0, 0] on img at bounding box center [0, 0] width 0 height 0
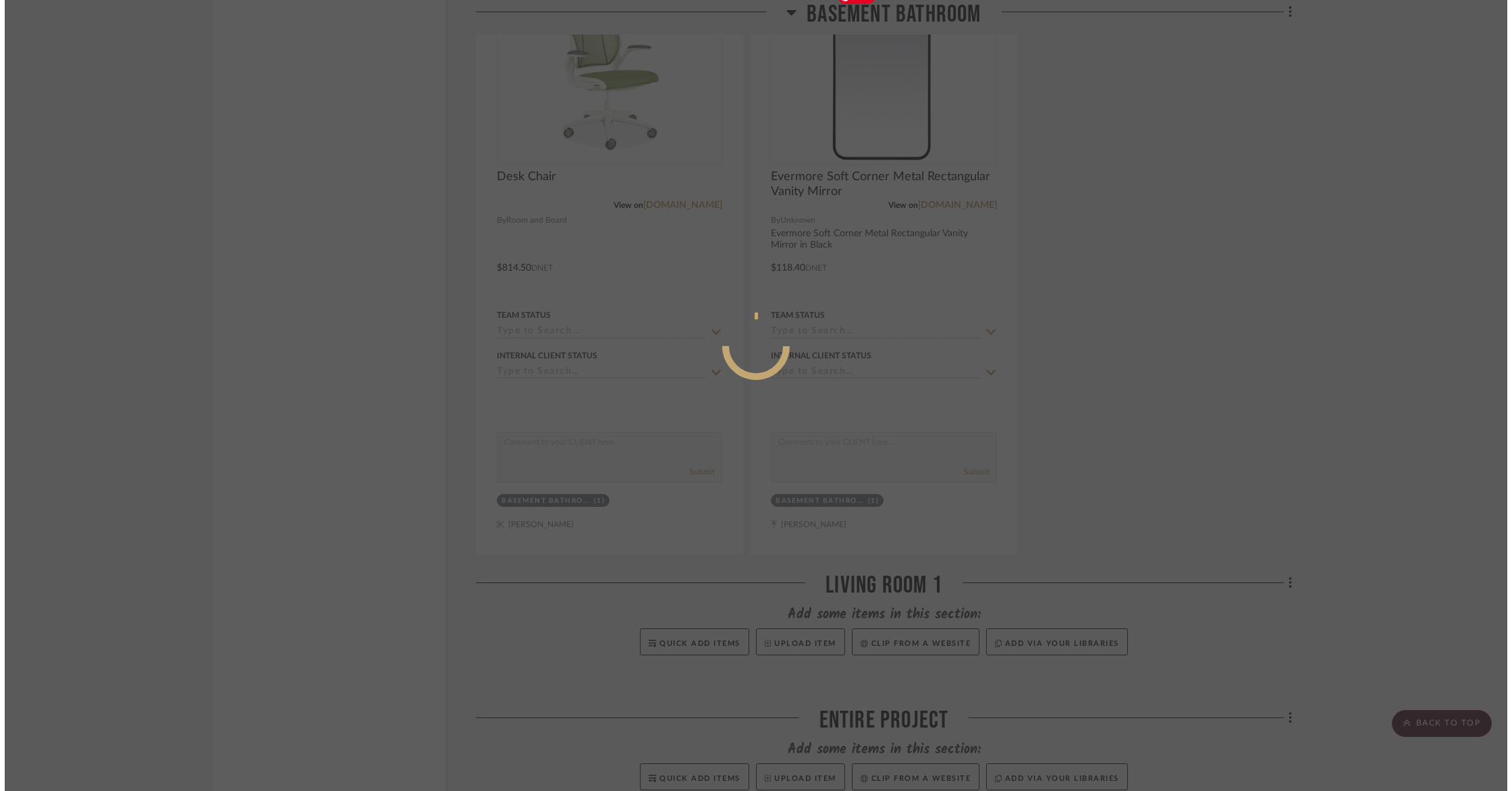
scroll to position [0, 0]
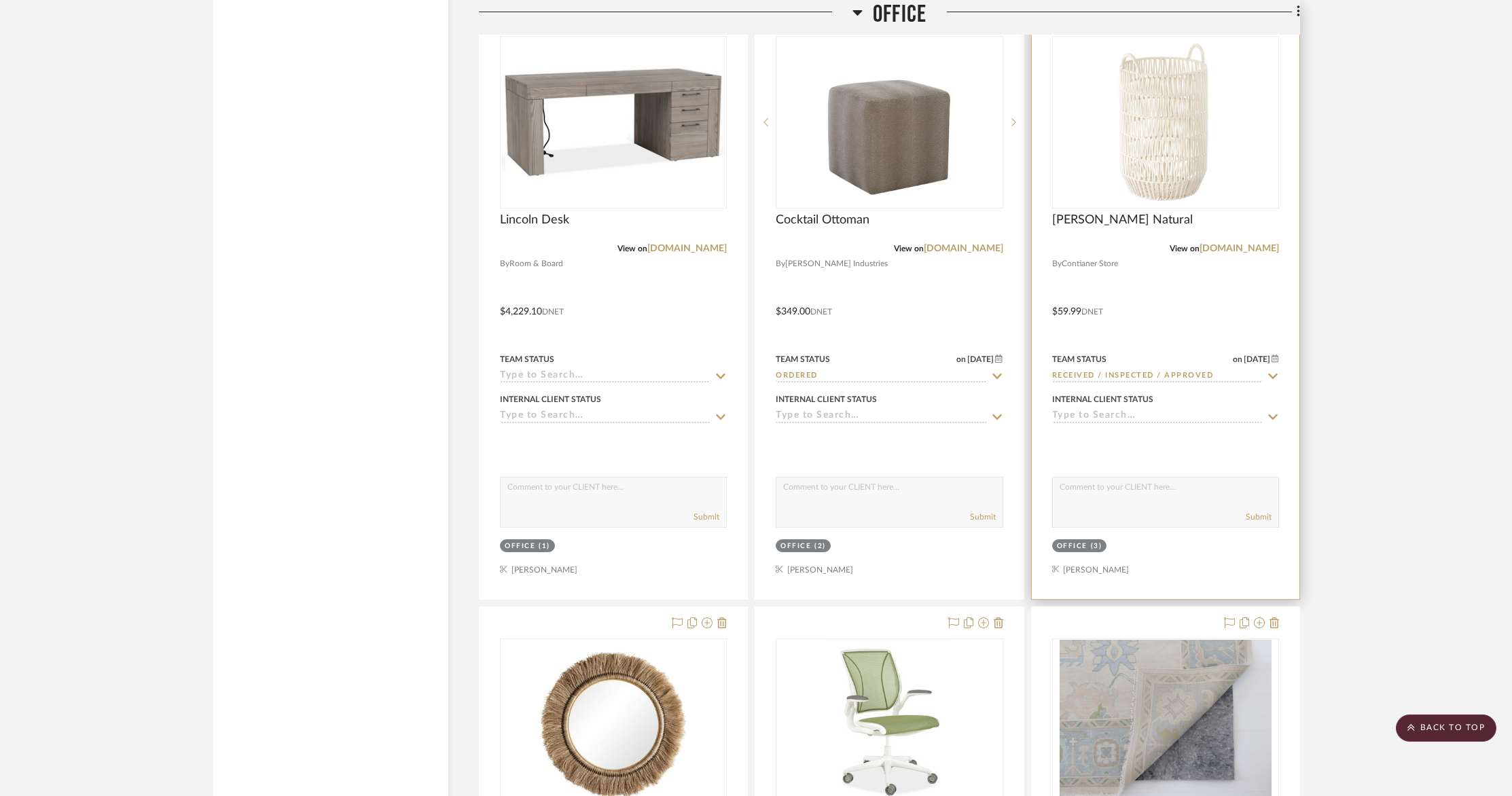
scroll to position [2293, 0]
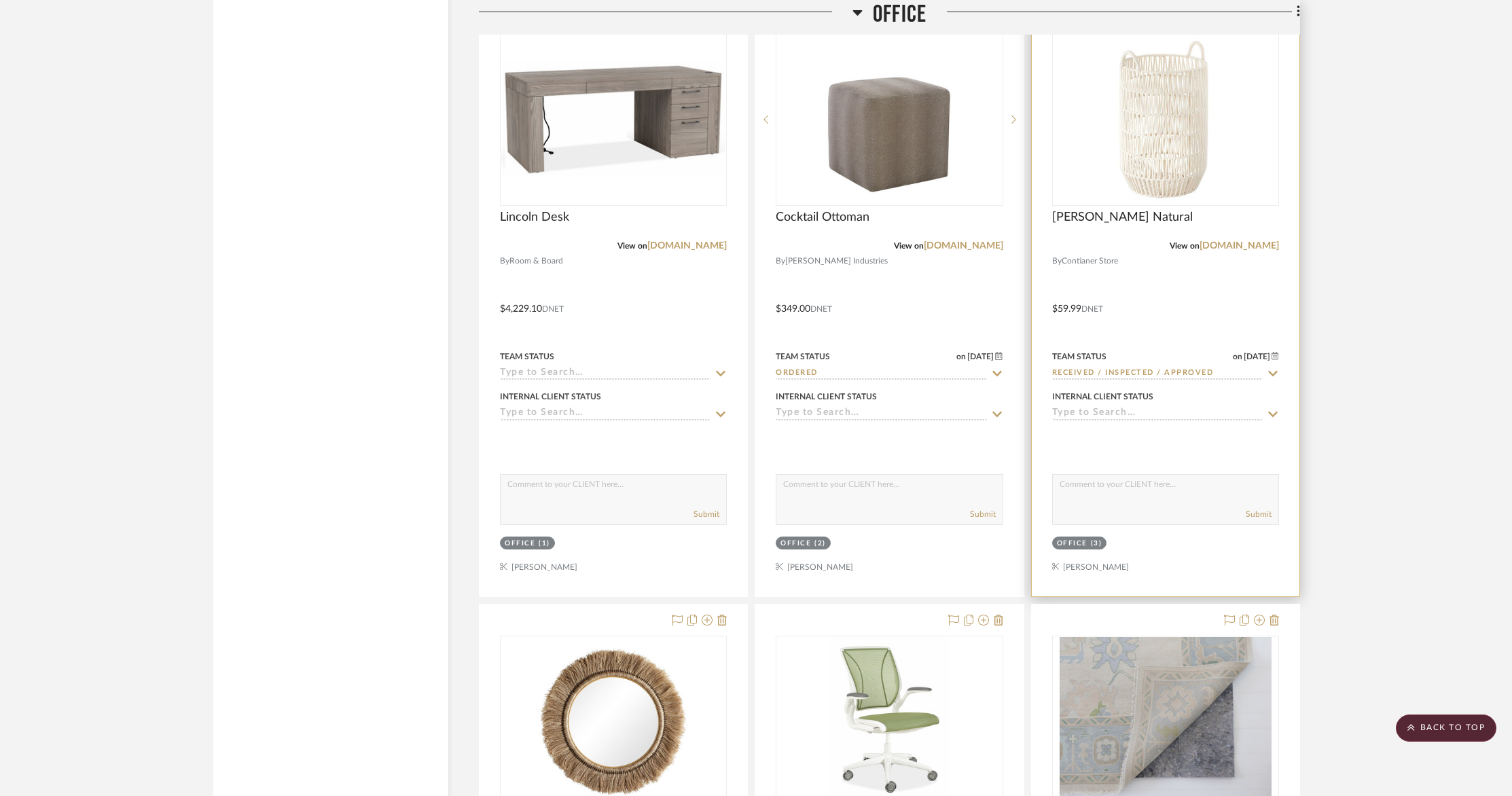
click at [1276, 371] on icon at bounding box center [1272, 373] width 9 height 5
click at [1276, 371] on icon at bounding box center [1272, 373] width 12 height 11
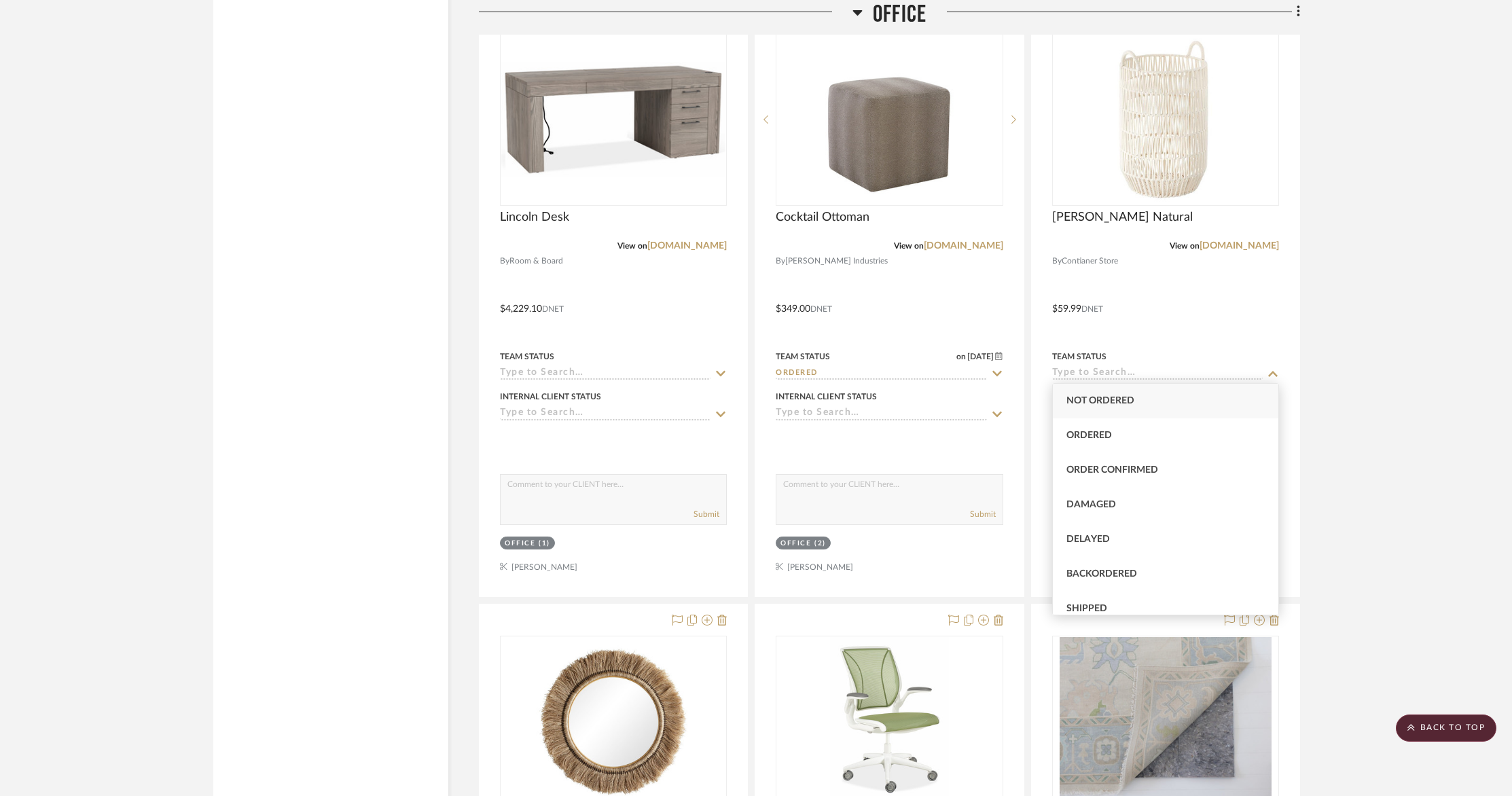
drag, startPoint x: 1385, startPoint y: 327, endPoint x: 1356, endPoint y: 348, distance: 35.8
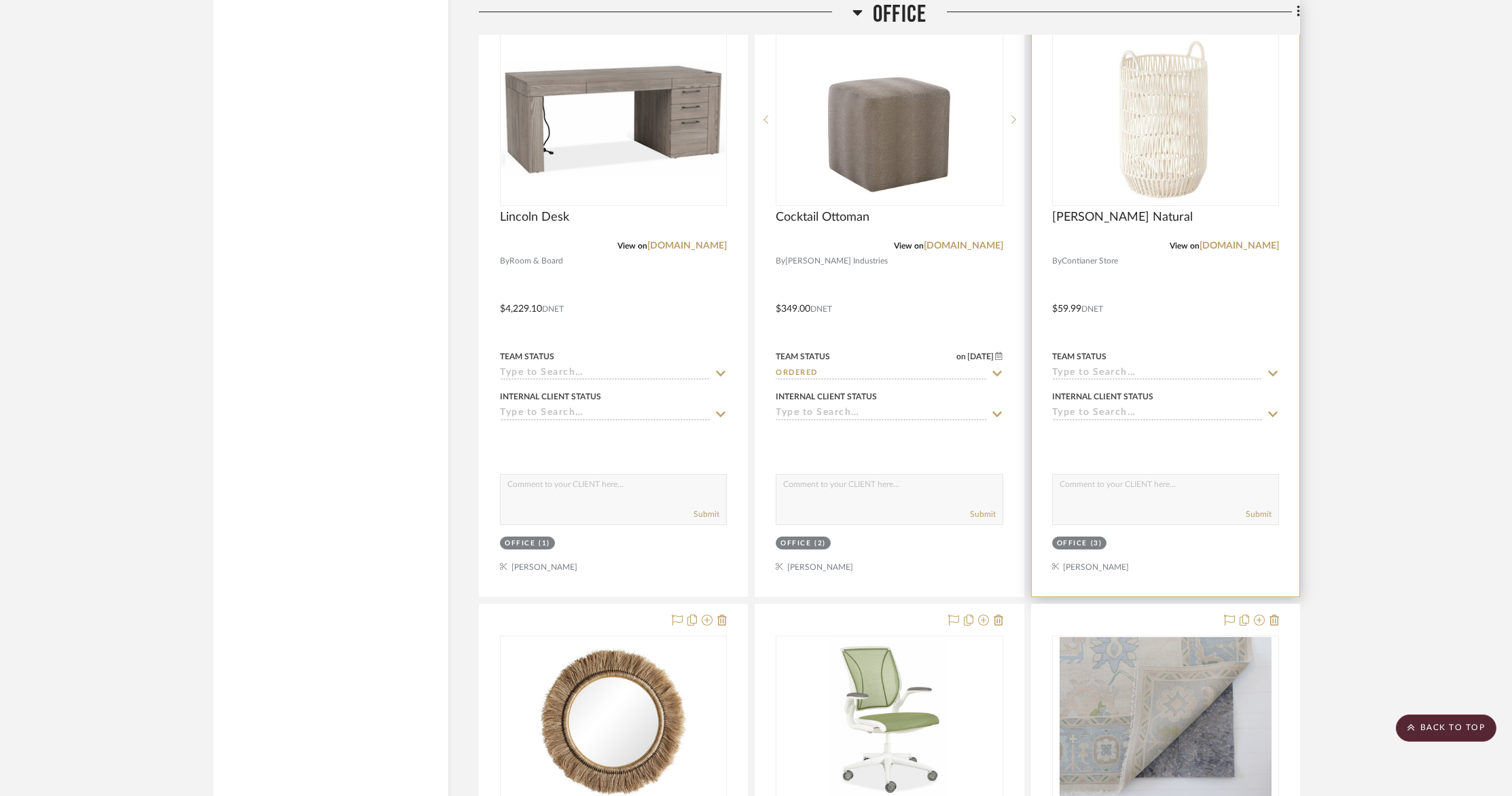
click at [1249, 402] on div "Internal Client Status" at bounding box center [1165, 404] width 227 height 33
click at [1240, 410] on input at bounding box center [1156, 414] width 210 height 13
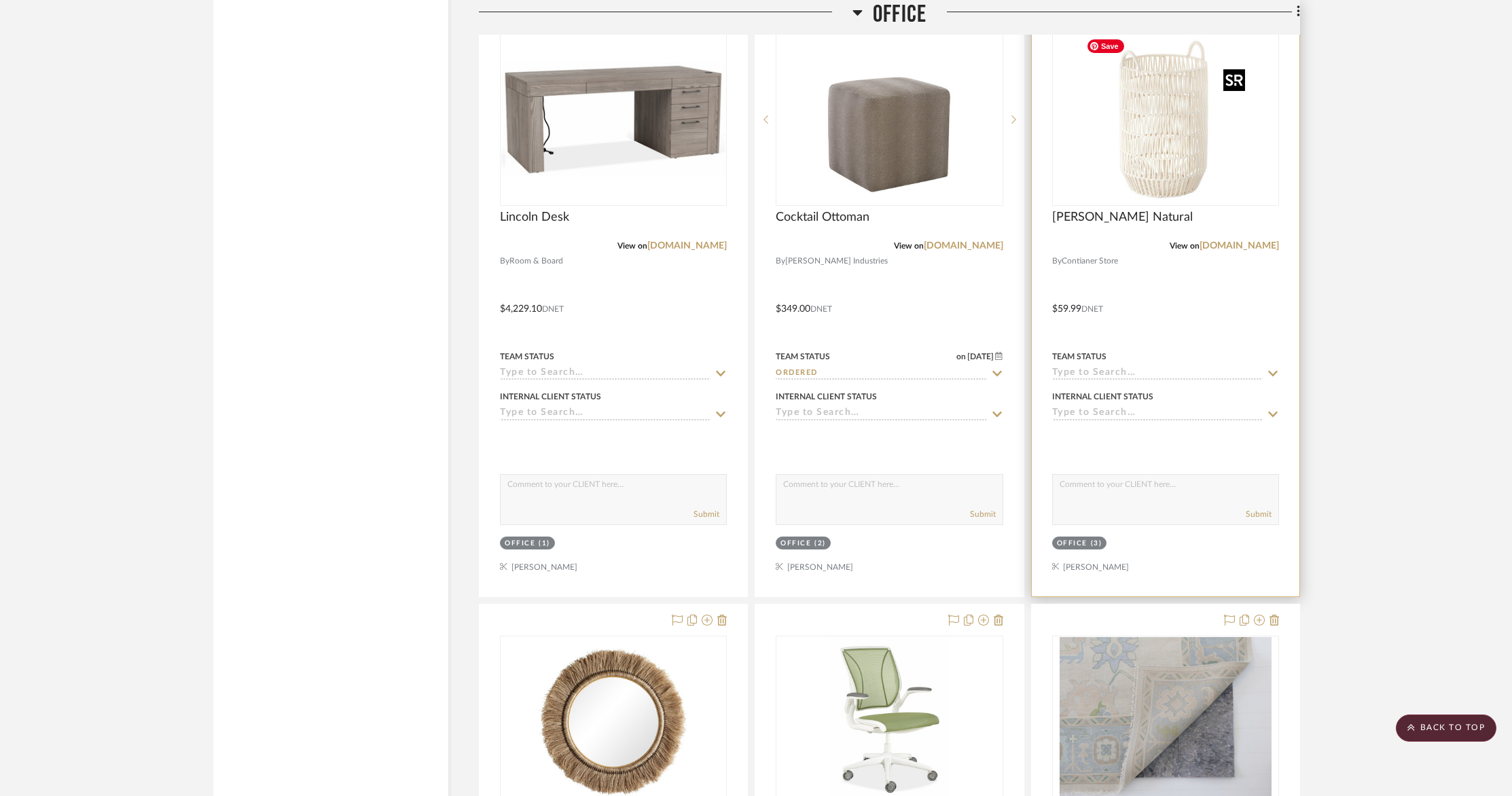
click at [0, 0] on img at bounding box center [0, 0] width 0 height 0
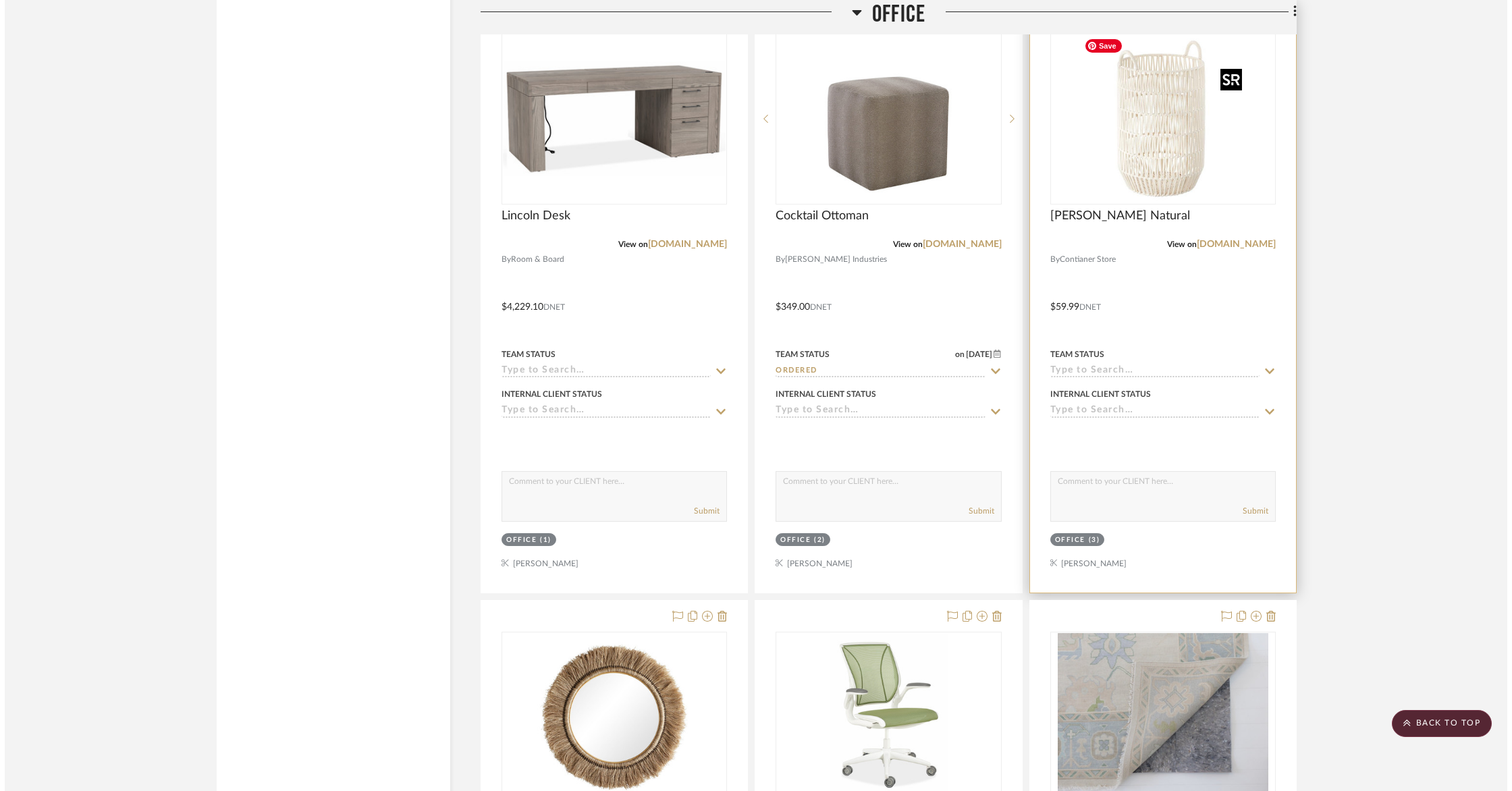
scroll to position [0, 0]
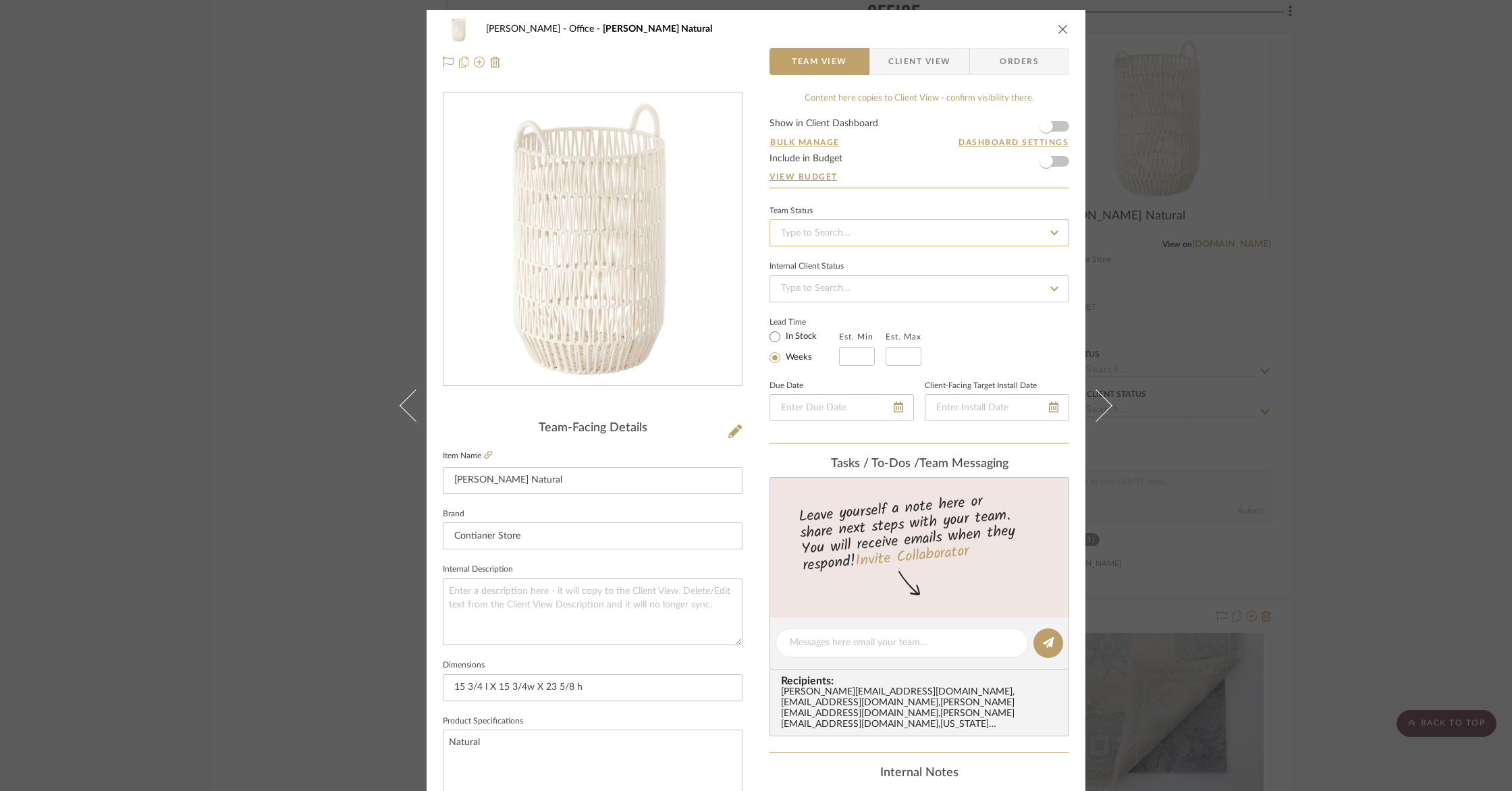
click at [912, 221] on input at bounding box center [919, 232] width 300 height 27
click at [940, 272] on div "Received" at bounding box center [914, 287] width 298 height 35
type input "9/25/2025"
type input "Received"
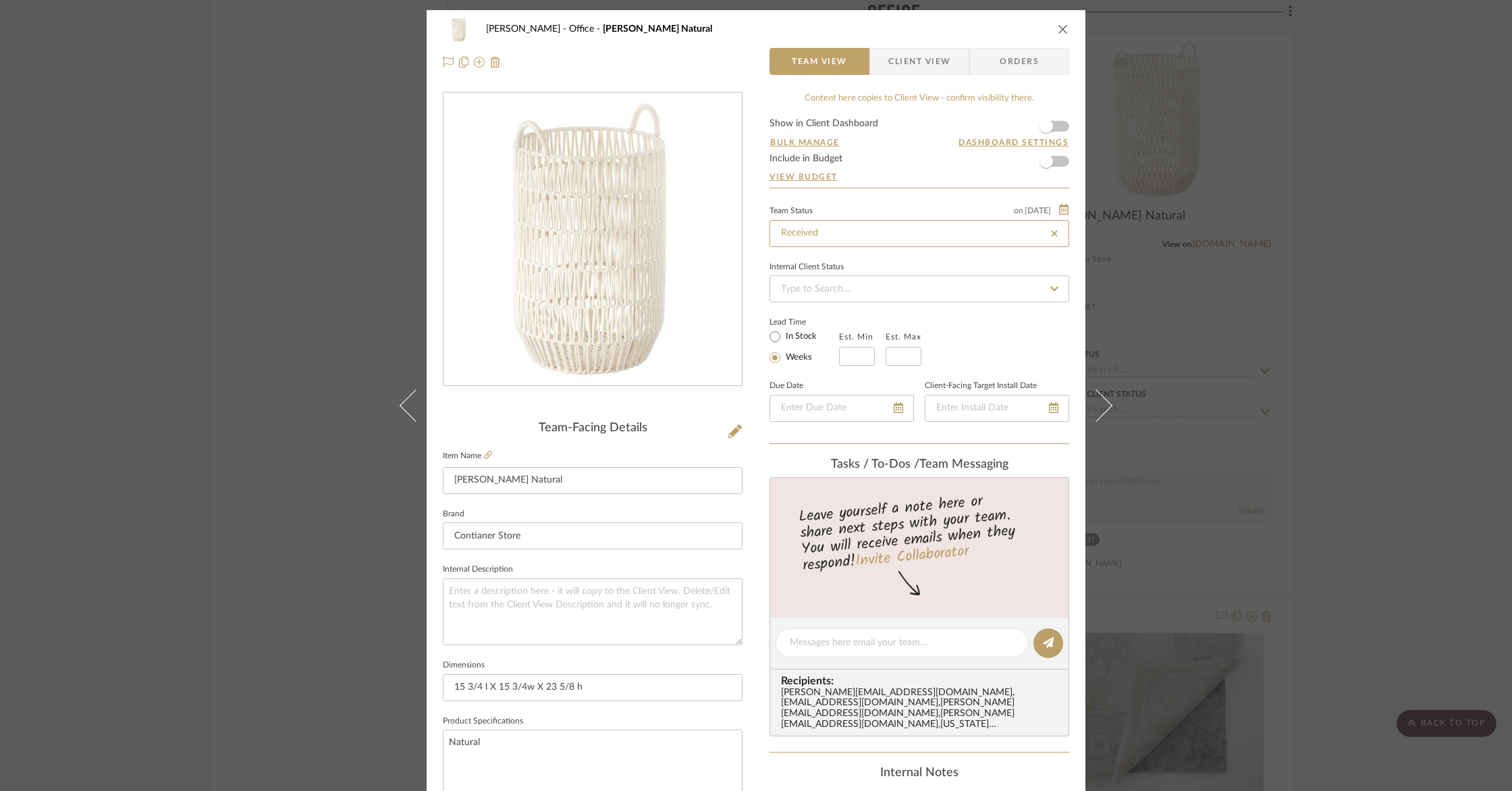
type input "Received"
click at [882, 291] on input at bounding box center [919, 288] width 300 height 27
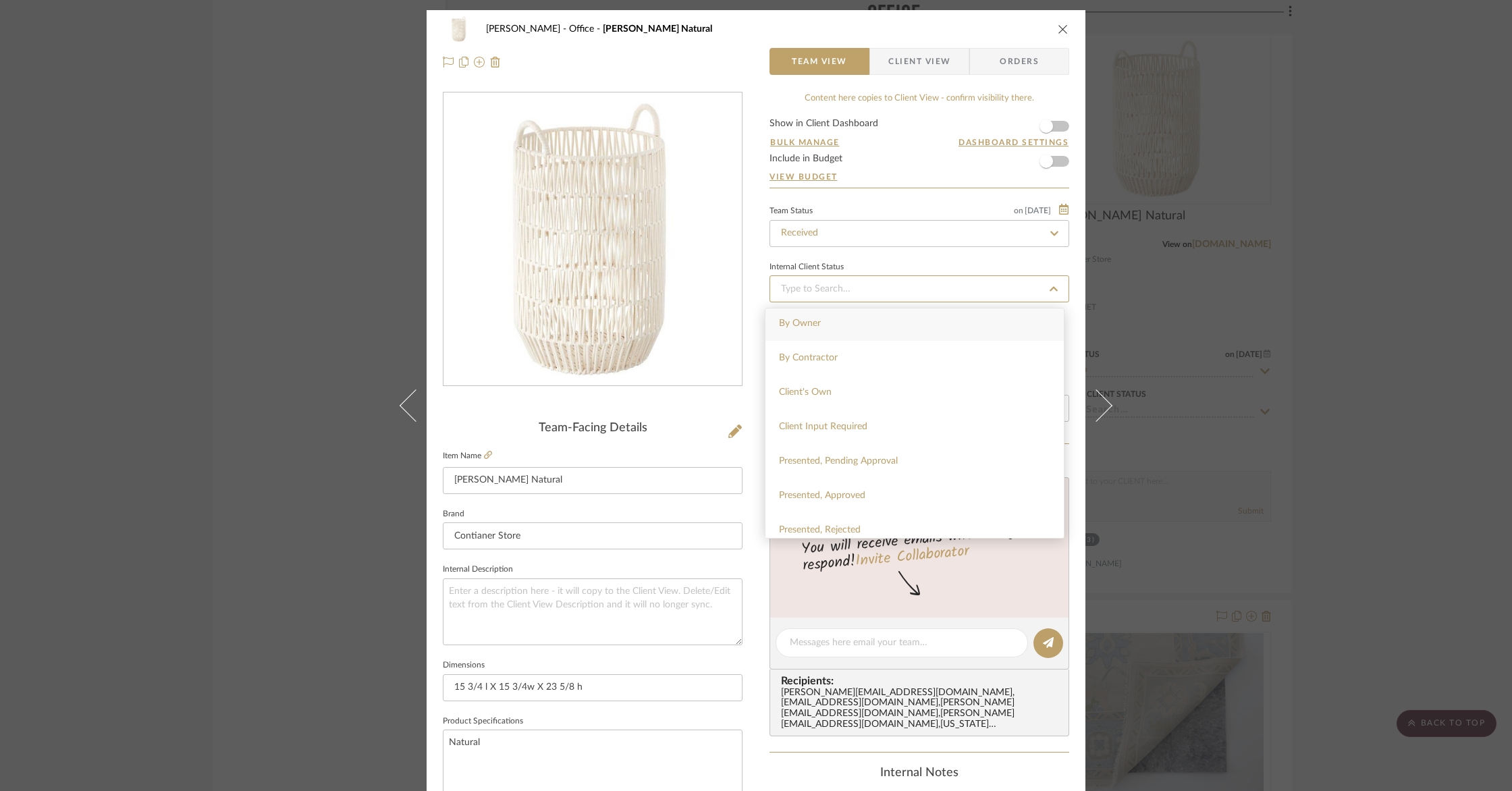
scroll to position [0, 0]
click at [1061, 33] on icon "close" at bounding box center [1062, 29] width 11 height 11
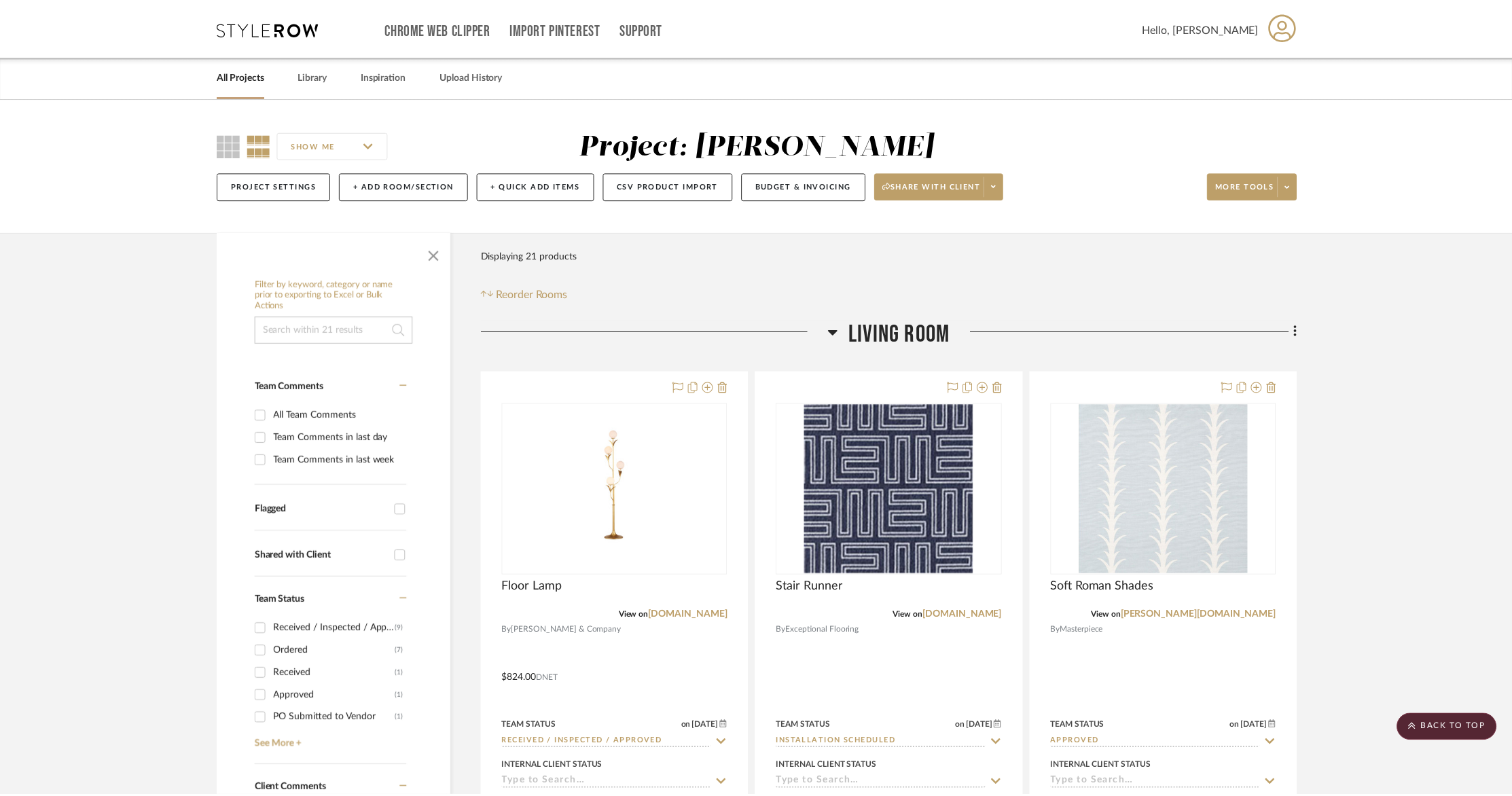
scroll to position [2293, 0]
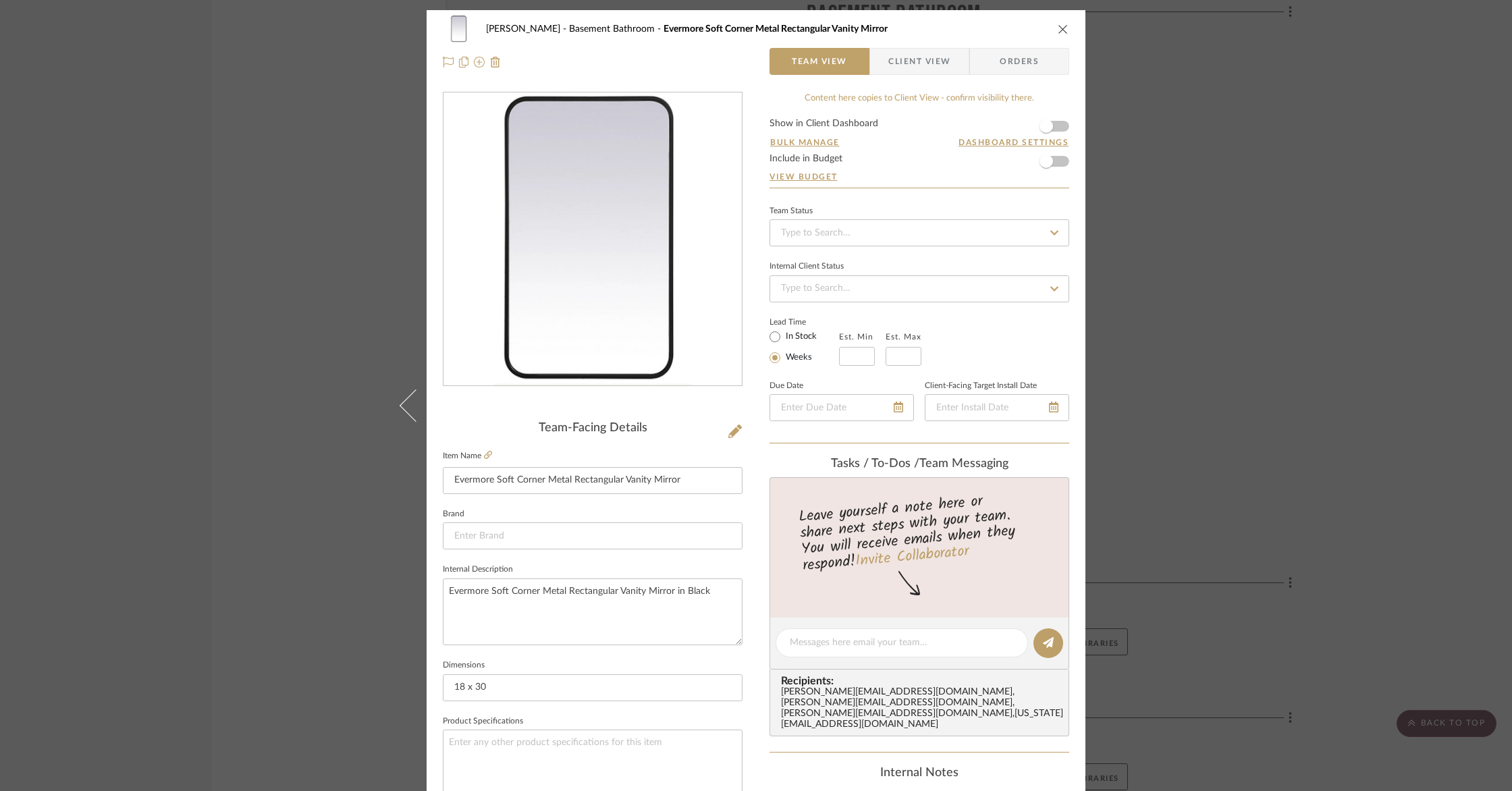
click at [1064, 32] on button "close" at bounding box center [1062, 29] width 12 height 12
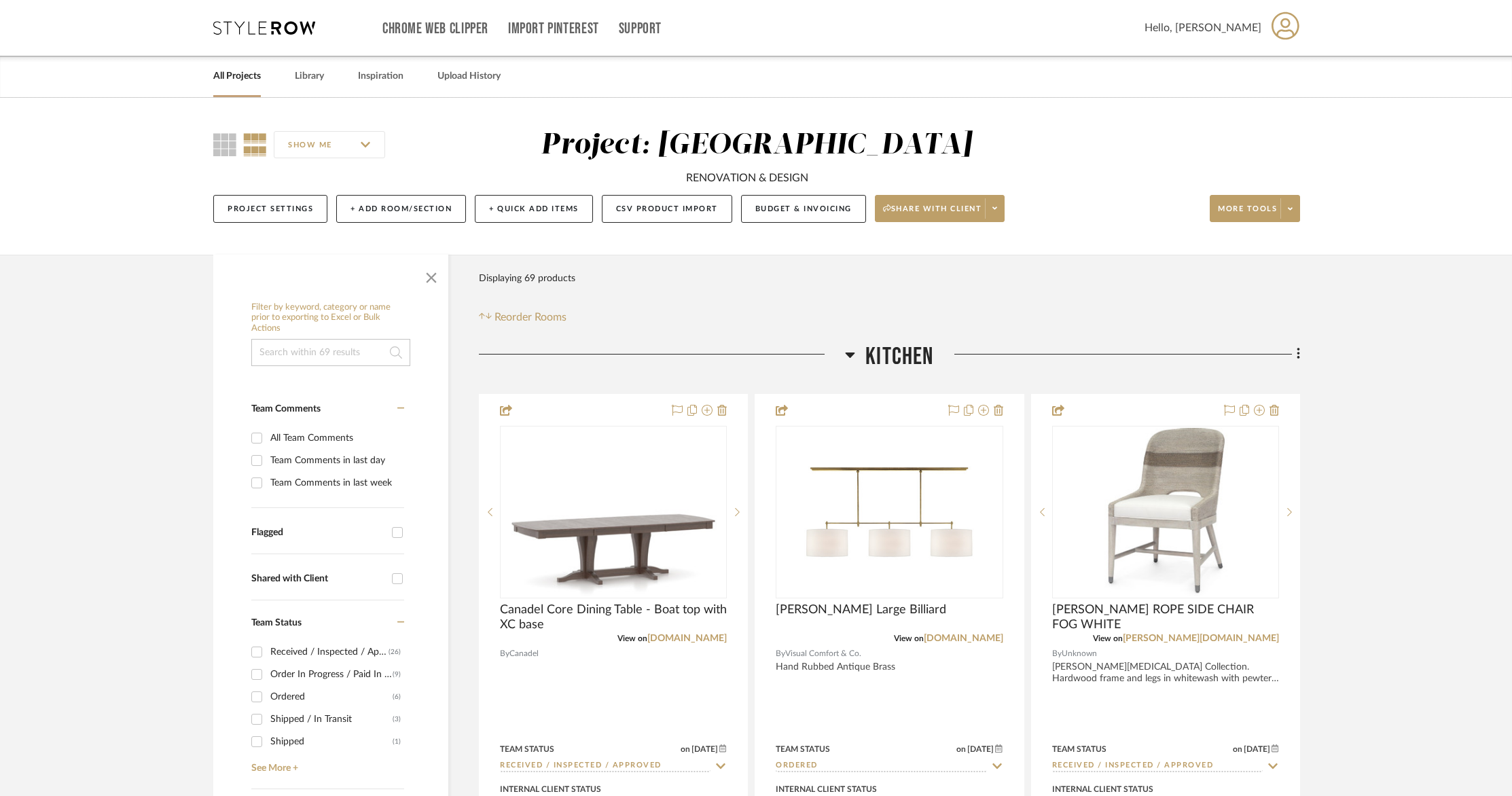
click at [250, 80] on link "All Projects" at bounding box center [236, 76] width 47 height 18
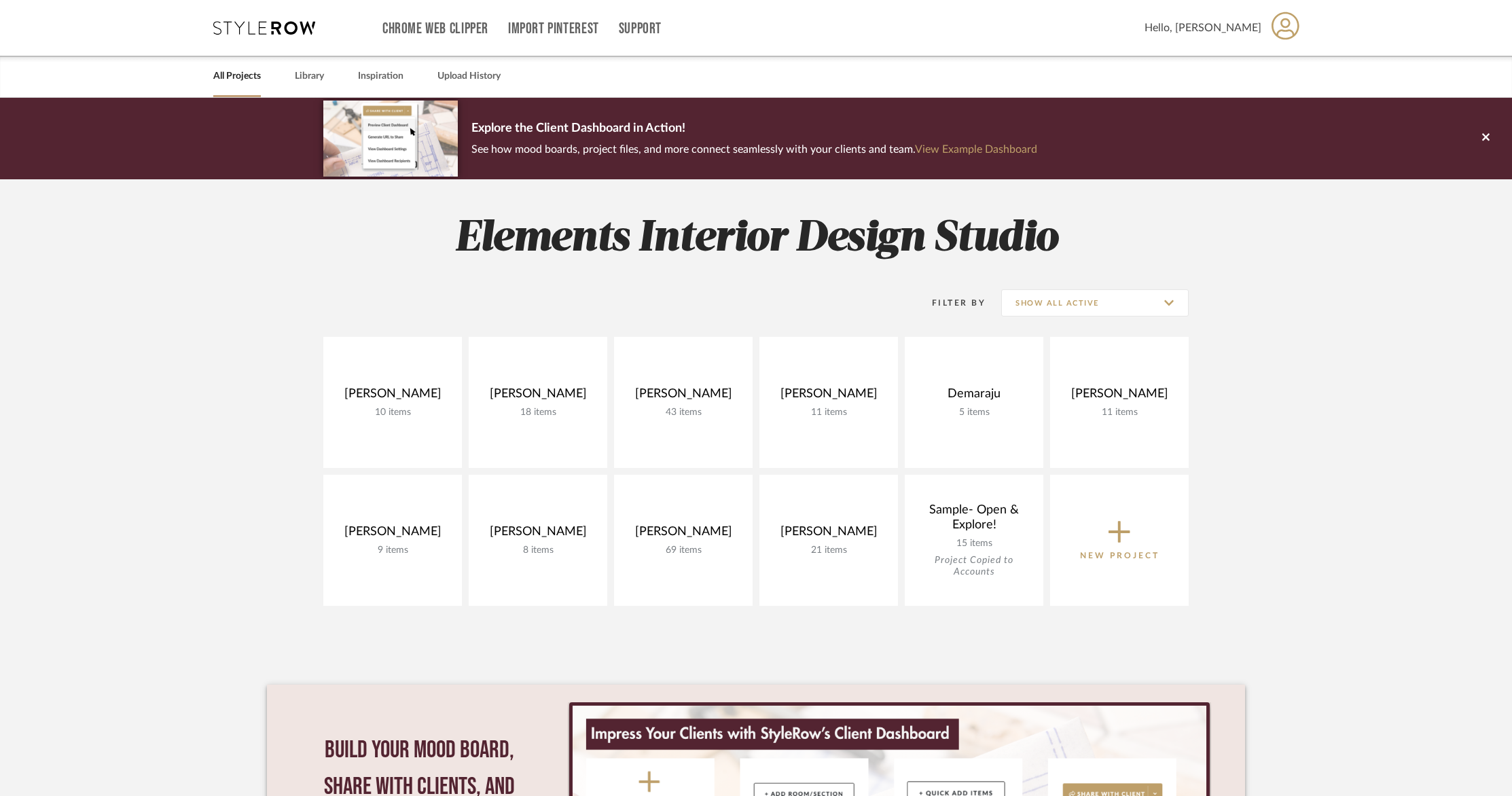
scroll to position [4, 0]
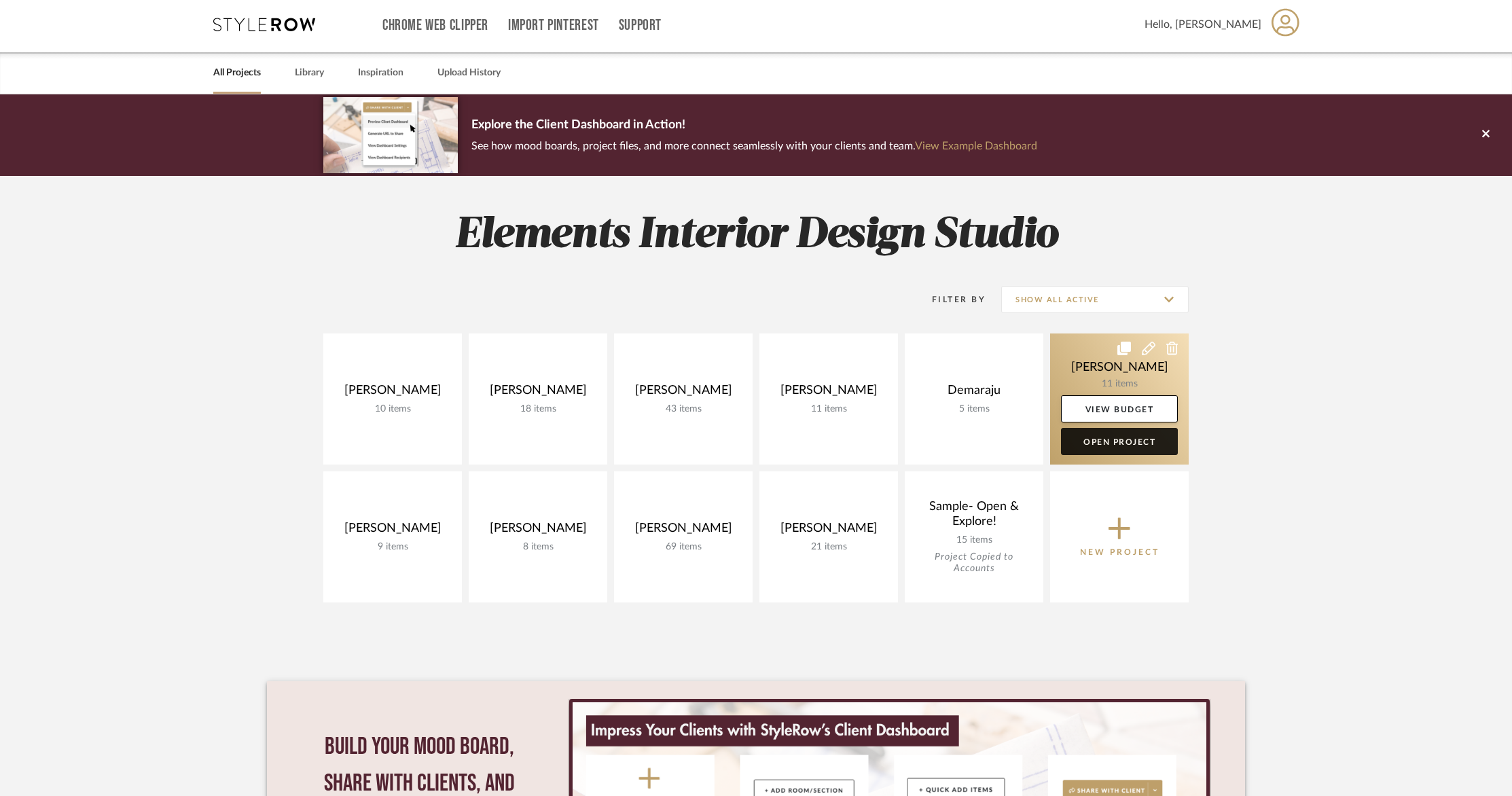
click at [1161, 442] on link "Open Project" at bounding box center [1119, 441] width 117 height 27
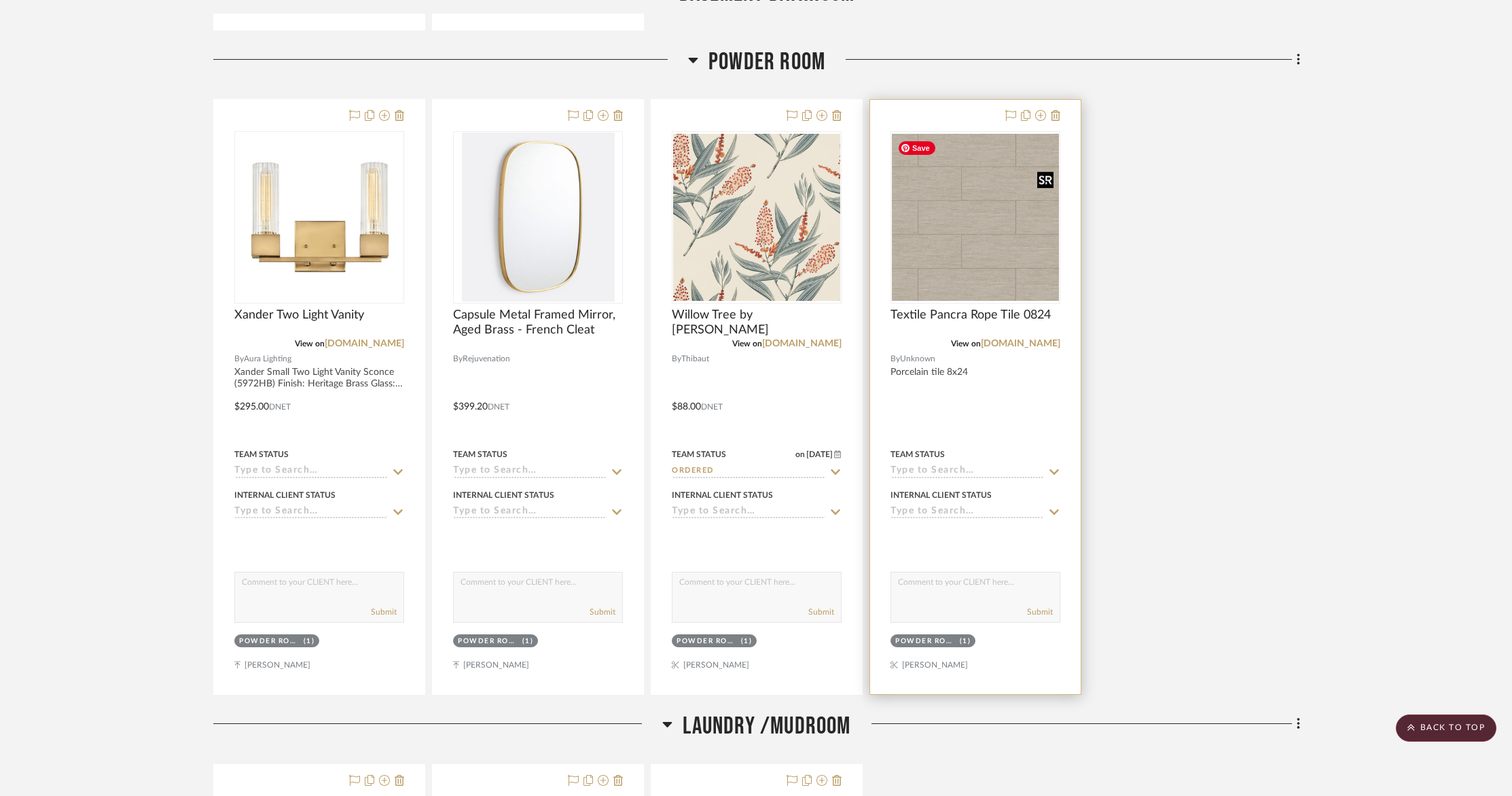
scroll to position [940, 0]
